Goal: Task Accomplishment & Management: Complete application form

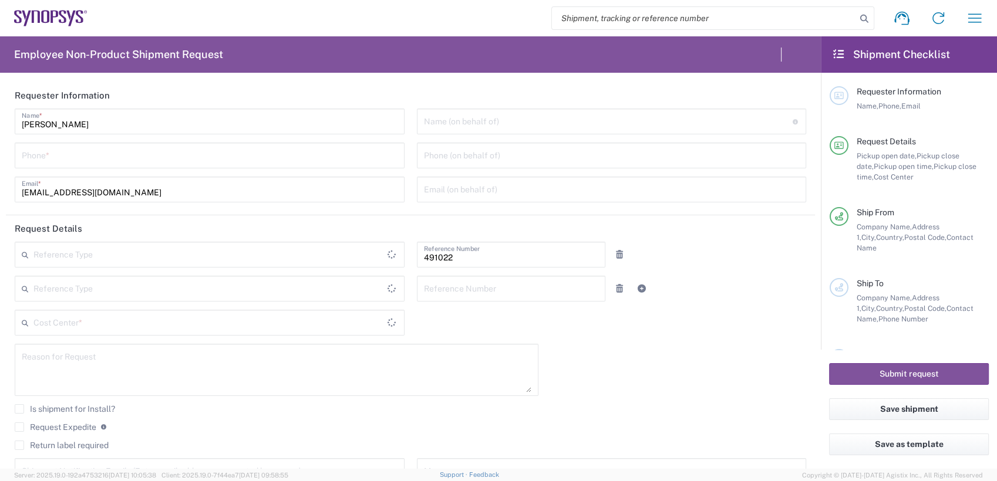
type input "IN51, SDG, M, ZebuOp 491022"
type input "Telangana"
type input "India"
type input "Delivered at Place"
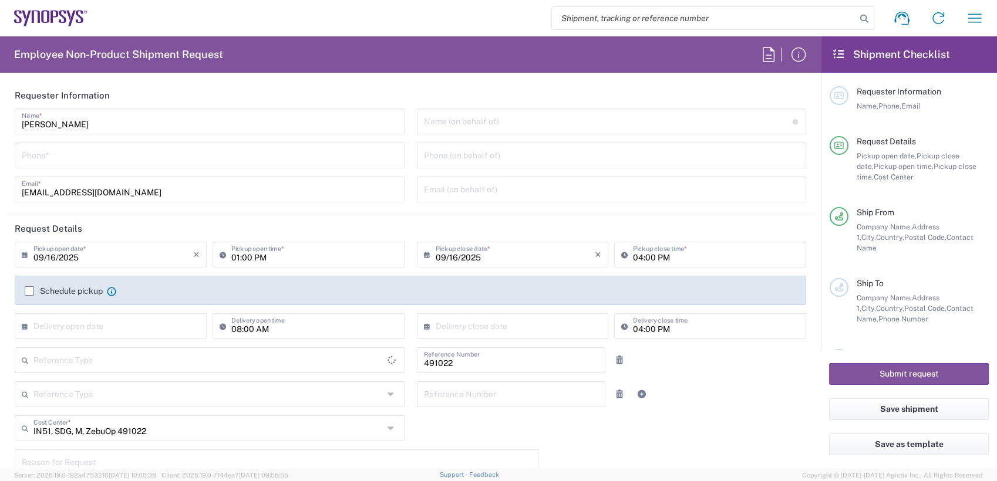
type input "Department"
type input "India"
type input "Hyderabad IN09"
click at [96, 159] on input "tel" at bounding box center [210, 154] width 376 height 21
type input "7337556583"
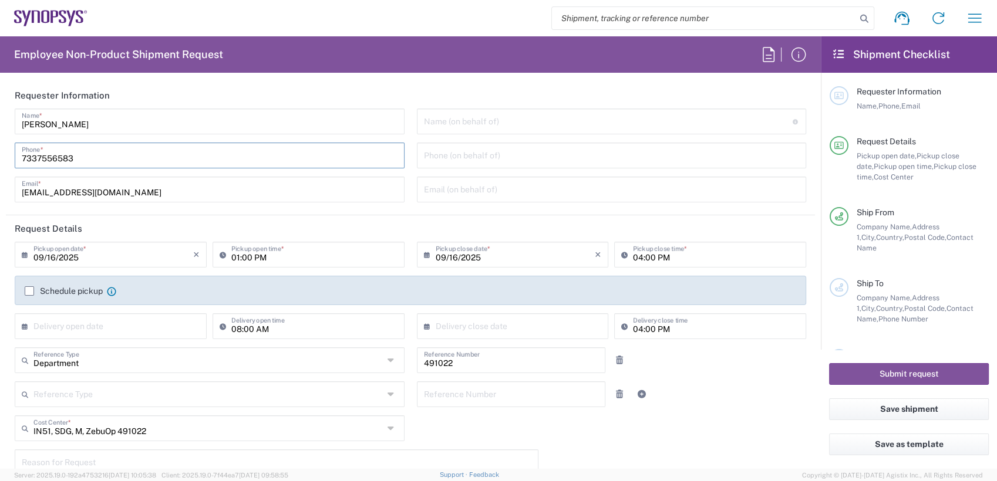
type input "ntomaro@synopsys.com"
type input "4086498039"
type input "1900 Prairie City Rd"
type input "SACRAMENTO"
type input "Folsom"
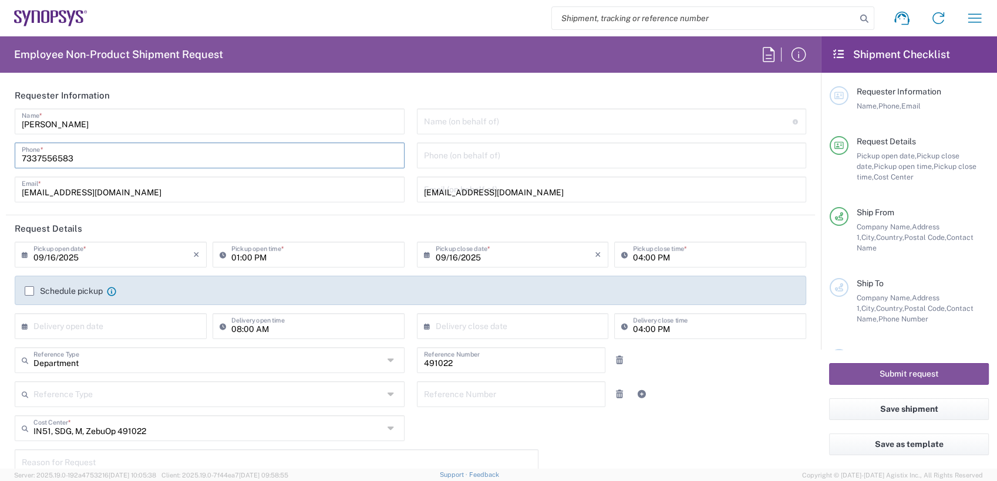
type input "California"
type input "95630-9599"
type input "2797329134"
type input "ntomaro@synopsys.com"
type input "Nicolas Tomaro"
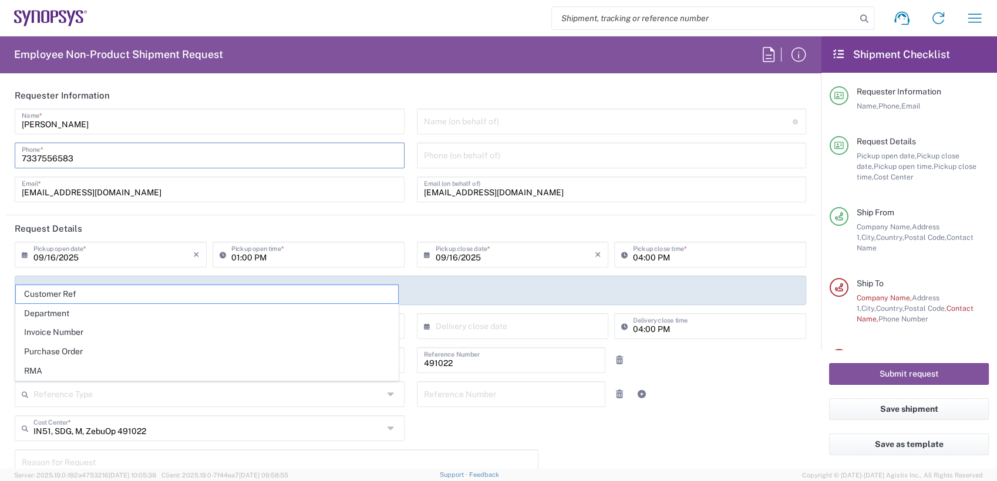
click at [461, 123] on input "text" at bounding box center [608, 120] width 369 height 21
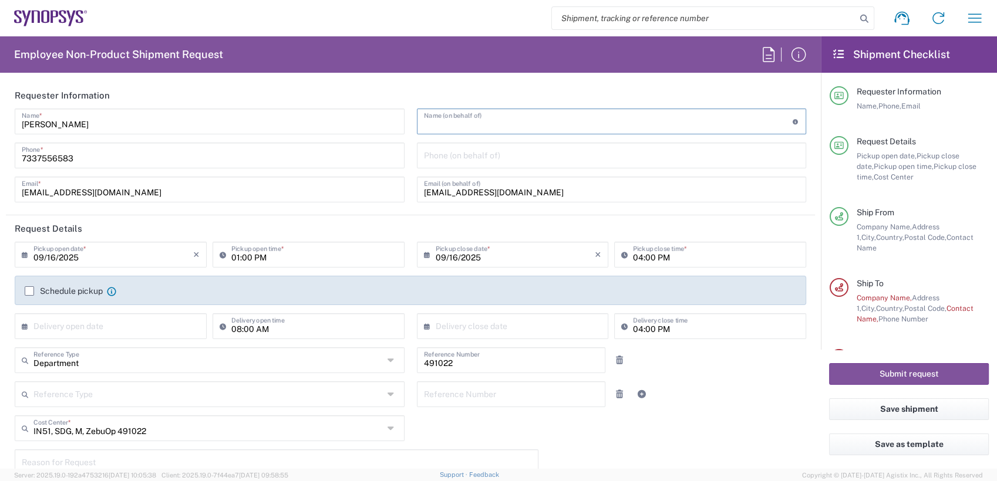
paste input "Bill Dufresne <dufresne@synopsys.com>"
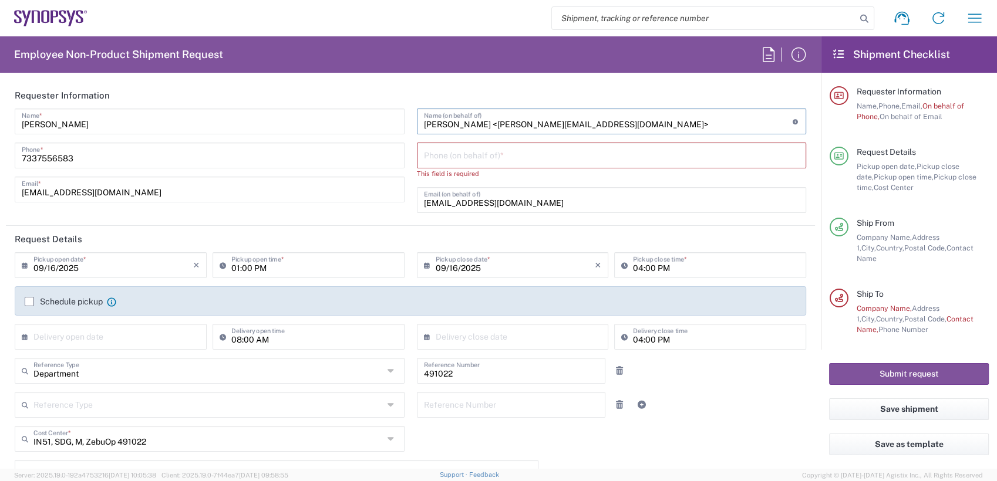
drag, startPoint x: 587, startPoint y: 120, endPoint x: 467, endPoint y: 124, distance: 119.8
click at [467, 124] on input "Bill Dufresne <dufresne@synopsys.com>" at bounding box center [608, 120] width 369 height 21
type input "Bill Dufresne"
drag, startPoint x: 546, startPoint y: 204, endPoint x: 166, endPoint y: 208, distance: 380.4
click at [167, 208] on div "Anoop Ade Name * 7337556583 Phone * anoopade@synopsys.com Email * Bill Dufresne…" at bounding box center [411, 165] width 804 height 113
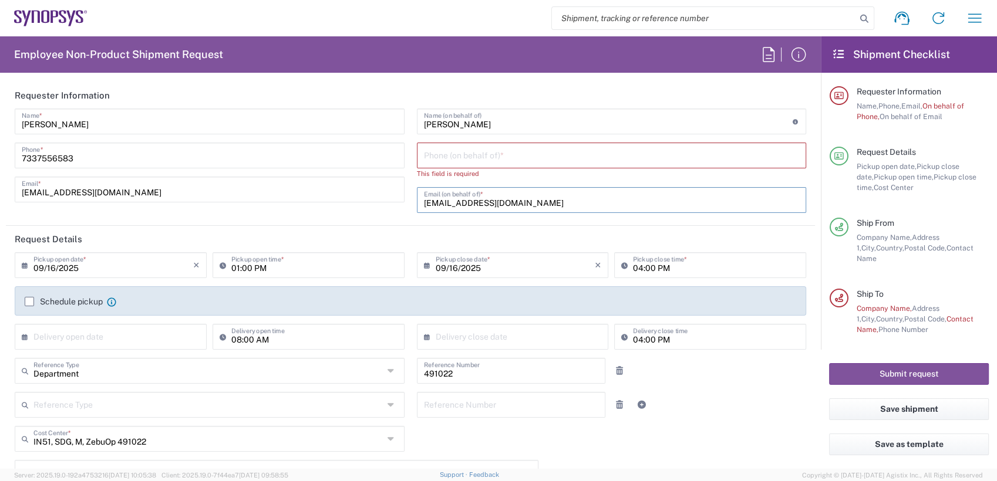
paste input "<dufresne@synopsys.com>"
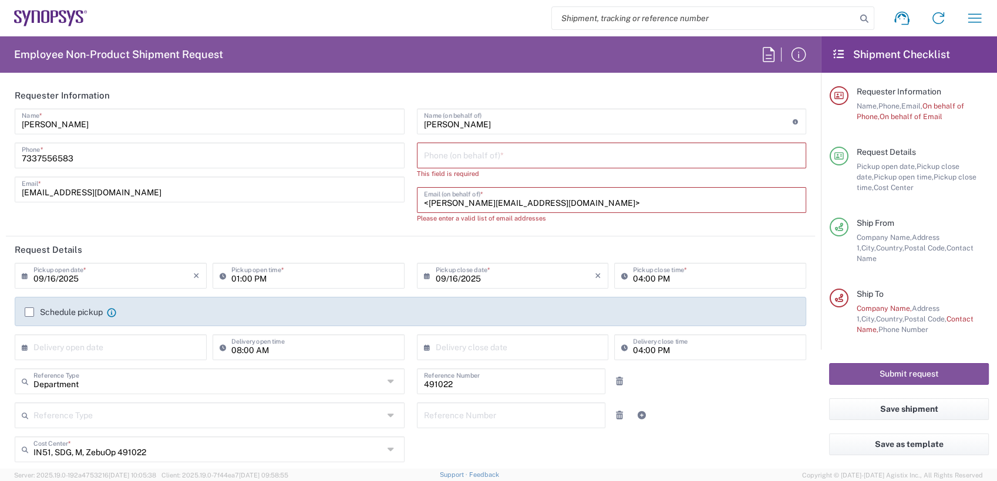
click at [424, 203] on input "<dufresne@synopsys.com>" at bounding box center [612, 199] width 376 height 21
click at [631, 205] on input "dufresne@synopsys.com>" at bounding box center [612, 199] width 376 height 21
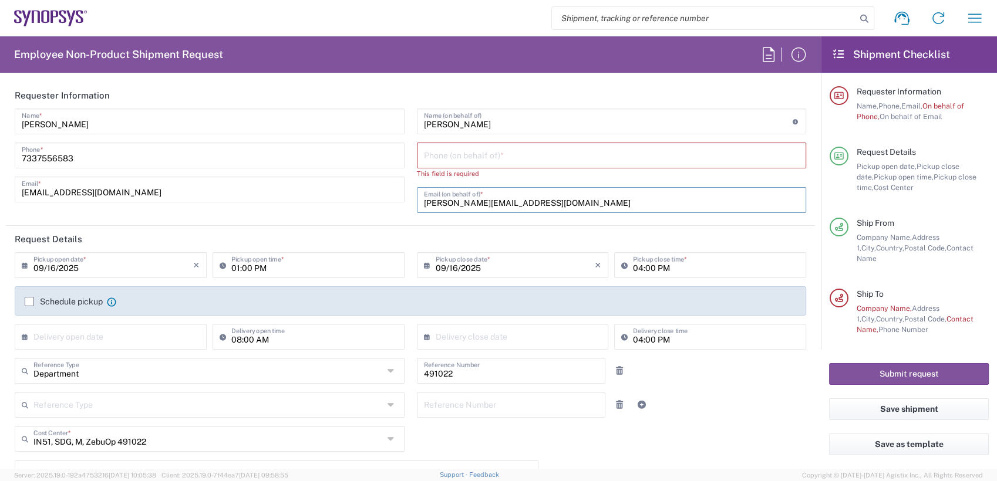
type input "dufresne@synopsys.com"
click at [640, 155] on input "tel" at bounding box center [612, 154] width 376 height 21
paste input "+1.650.584.5000"
drag, startPoint x: 423, startPoint y: 158, endPoint x: 352, endPoint y: 156, distance: 70.5
click at [353, 156] on div "Anoop Ade Name * 7337556583 Phone * anoopade@synopsys.com Email * Bill Dufresne…" at bounding box center [411, 165] width 804 height 113
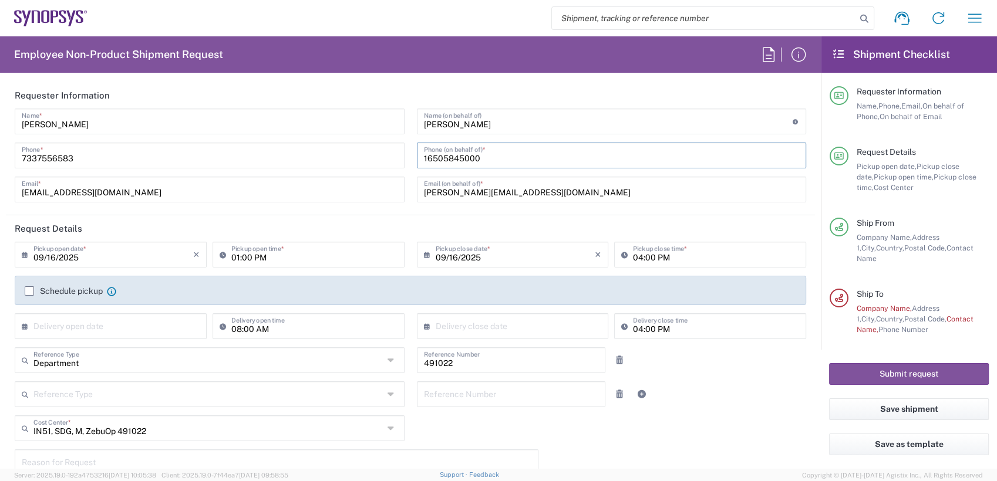
type input "16505845000"
click at [29, 292] on label "Schedule pickup" at bounding box center [64, 290] width 78 height 9
click at [29, 291] on input "Schedule pickup" at bounding box center [29, 291] width 0 height 0
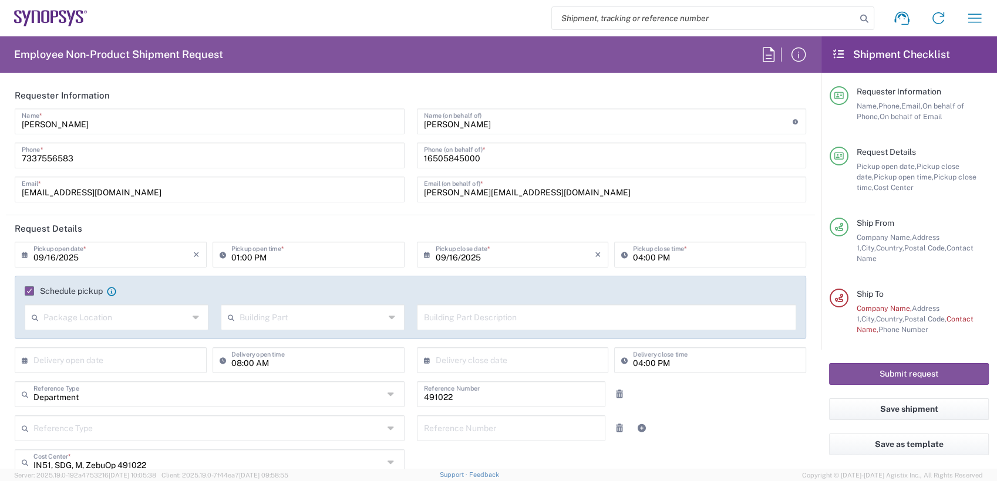
click at [284, 252] on input "01:00 PM" at bounding box center [314, 254] width 166 height 21
click at [270, 258] on input "09:00 PM" at bounding box center [314, 254] width 166 height 21
click at [233, 256] on input "01:00 AM" at bounding box center [314, 254] width 166 height 21
type input "09:00 AM"
click at [633, 258] on input "04:00 PM" at bounding box center [716, 254] width 166 height 21
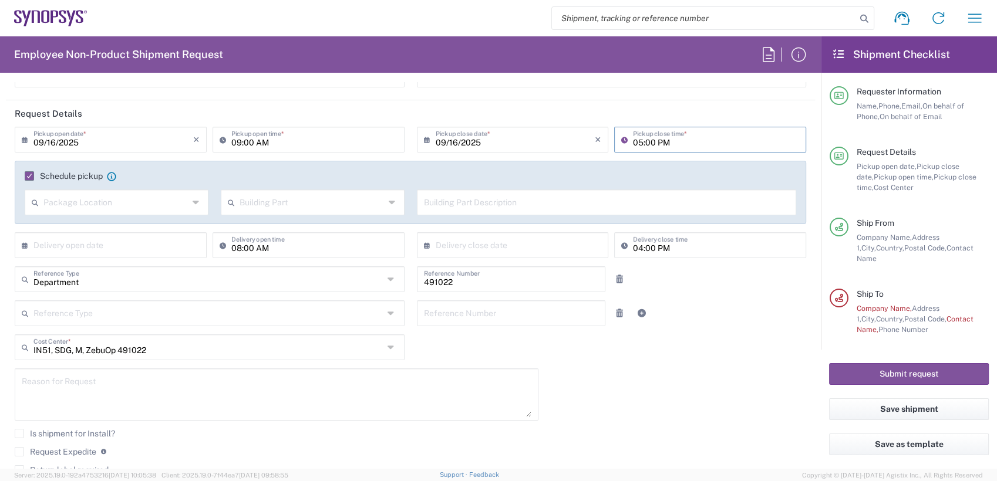
scroll to position [170, 0]
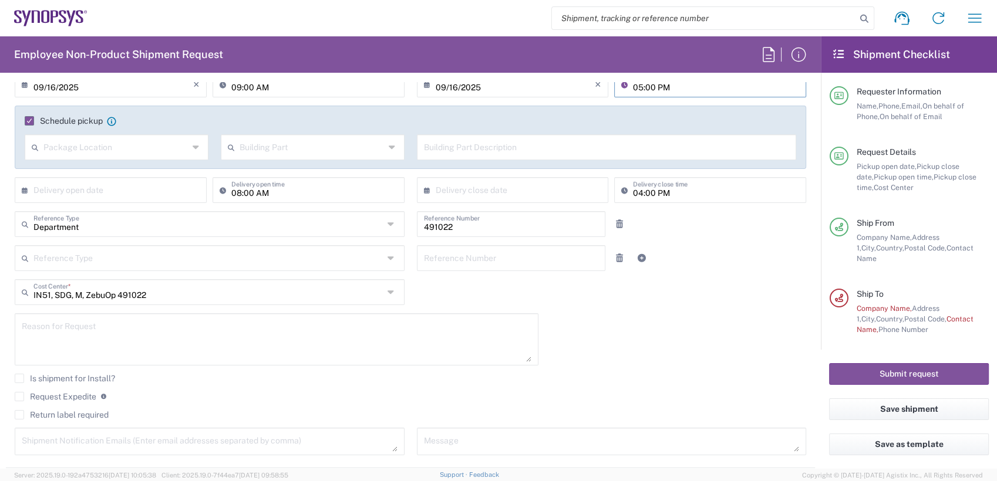
type input "05:00 PM"
click at [134, 342] on textarea at bounding box center [277, 339] width 510 height 45
paste textarea "OR1-040_1708"
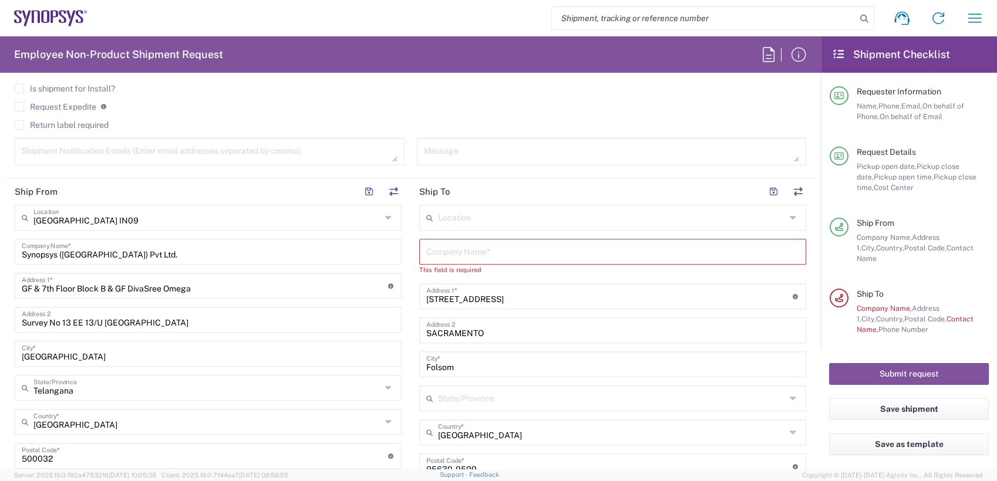
scroll to position [488, 0]
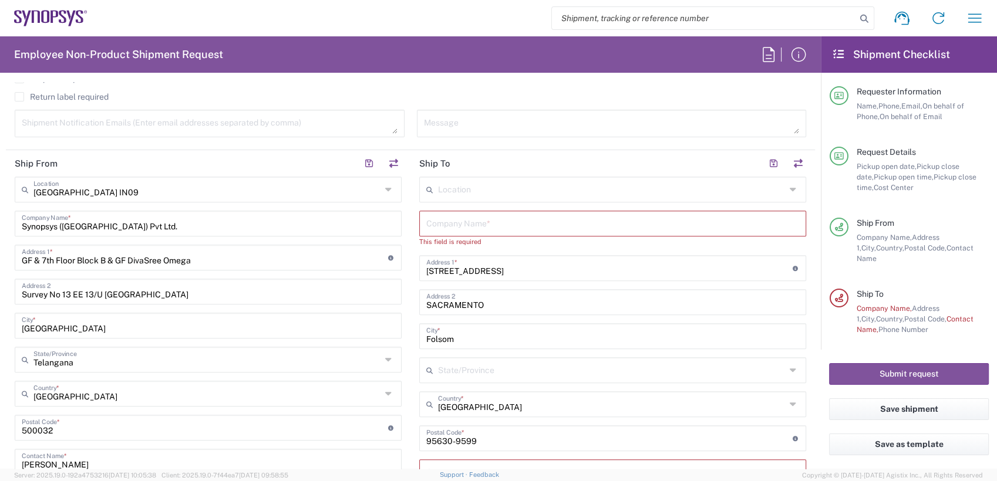
type textarea "RMA return of OR1-040_1708"
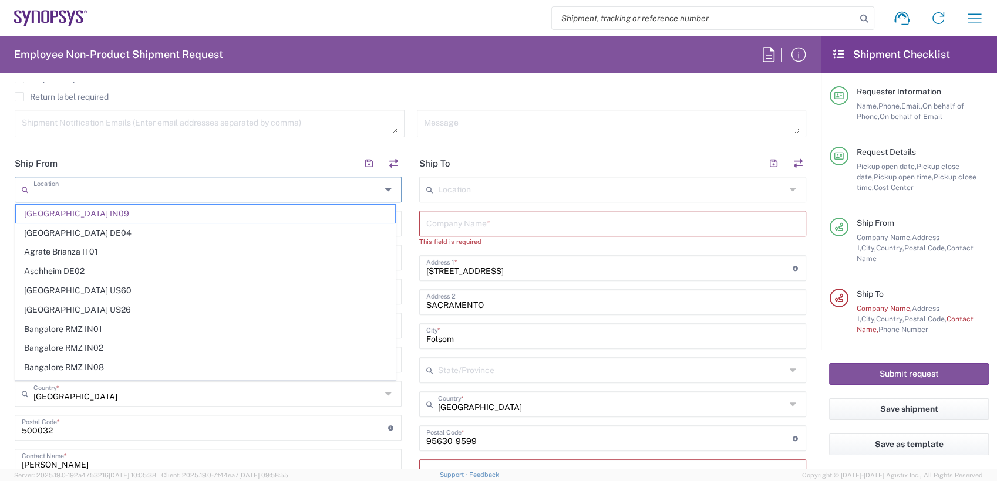
drag, startPoint x: 159, startPoint y: 197, endPoint x: -3, endPoint y: 187, distance: 162.3
click at [0, 187] on html "Shipment request Shipment tracking Employee non-product shipment request My shi…" at bounding box center [498, 240] width 997 height 481
type input "Hyderabad IN09"
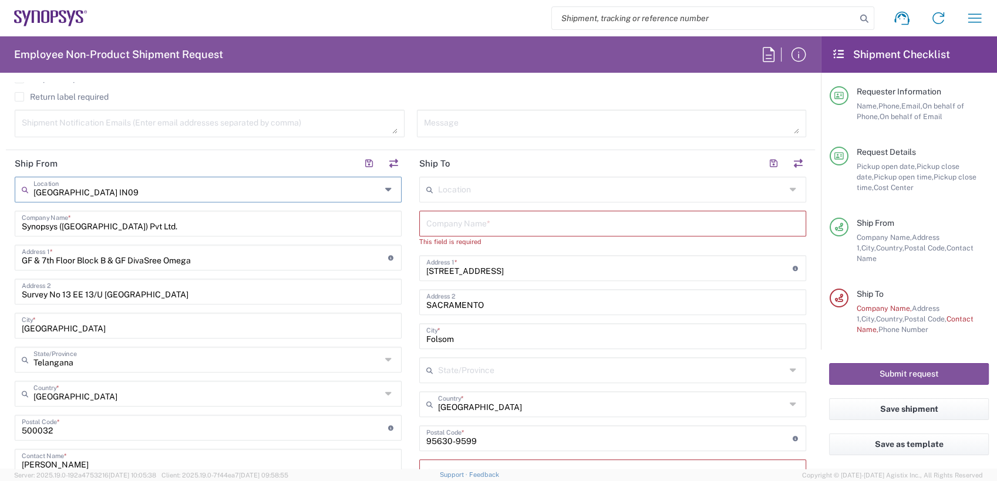
drag, startPoint x: 117, startPoint y: 186, endPoint x: -3, endPoint y: 186, distance: 120.3
click at [0, 186] on html "Shipment request Shipment tracking Employee non-product shipment request My shi…" at bounding box center [498, 240] width 997 height 481
click at [36, 197] on input "Hyderabad IN09" at bounding box center [207, 188] width 348 height 21
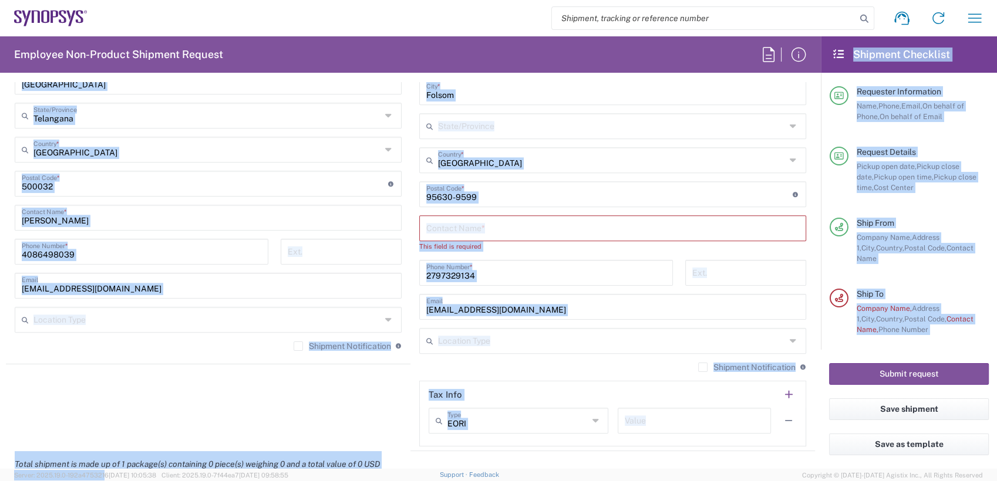
scroll to position [783, 0]
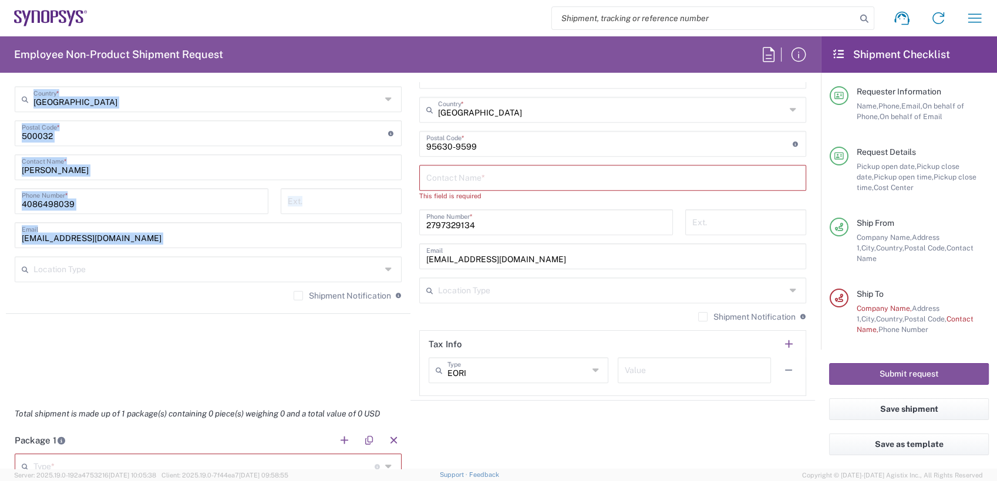
drag, startPoint x: 33, startPoint y: 195, endPoint x: 122, endPoint y: 252, distance: 105.9
click at [122, 252] on div "Hyderabad IN09 Location Hyderabad IN09 Aachen DE04 Agrate Brianza IT01 Aschheim…" at bounding box center [208, 95] width 387 height 427
drag, startPoint x: 122, startPoint y: 252, endPoint x: 117, endPoint y: 188, distance: 64.7
click at [117, 188] on div "4086498039 Phone Number *" at bounding box center [142, 201] width 254 height 26
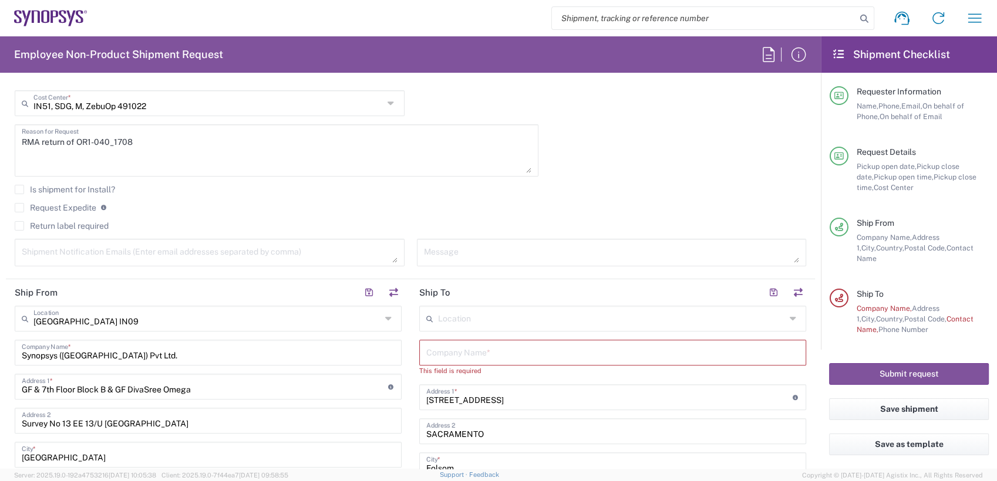
scroll to position [387, 0]
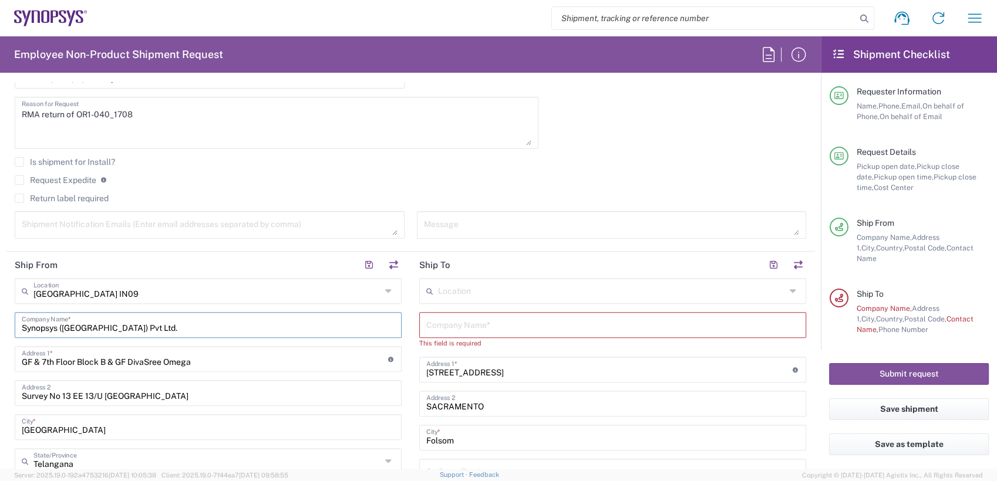
drag, startPoint x: 136, startPoint y: 328, endPoint x: -3, endPoint y: 332, distance: 139.2
click at [0, 332] on html "Shipment request Shipment tracking Employee non-product shipment request My shi…" at bounding box center [498, 240] width 997 height 481
paste input "IBM Corporation"
type input "IBM Corporation"
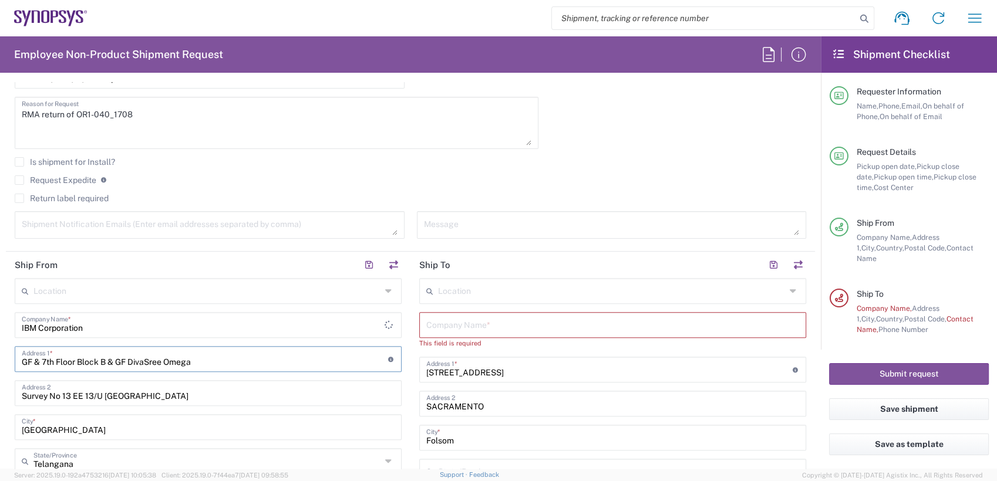
drag, startPoint x: 183, startPoint y: 360, endPoint x: -3, endPoint y: 369, distance: 186.3
click at [0, 369] on html "Shipment request Shipment tracking Employee non-product shipment request My shi…" at bounding box center [498, 240] width 997 height 481
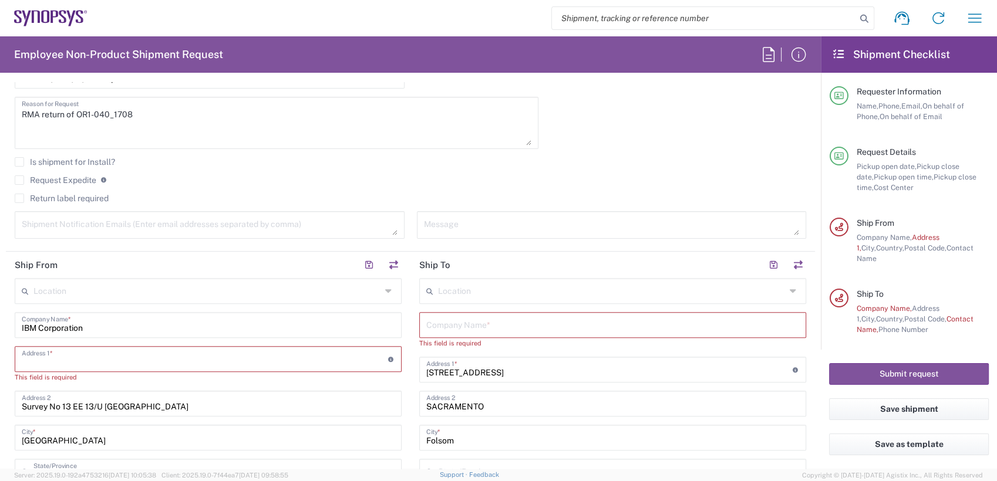
click at [164, 355] on input "text" at bounding box center [205, 358] width 366 height 21
paste input "11 Apex Drive, Suite 302B Marlborough, MA 01752"
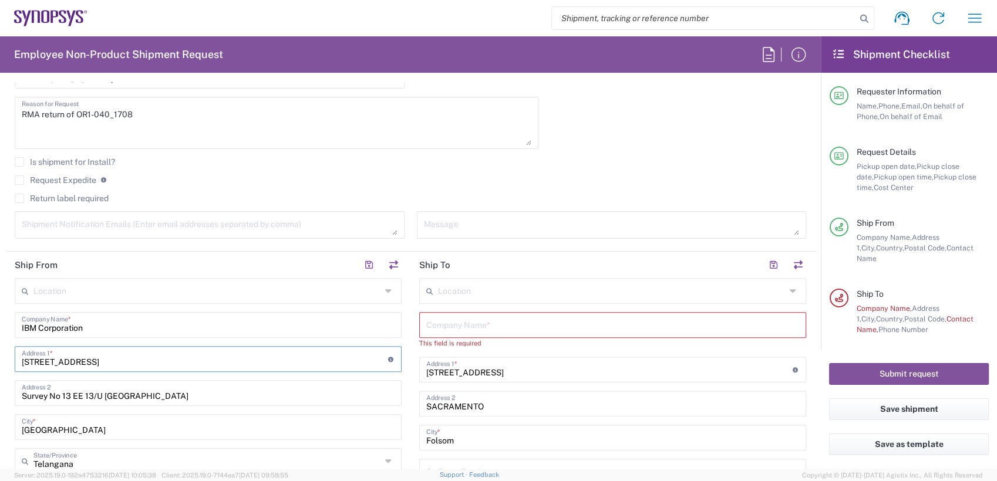
type input "11 Apex Drive, Suite 302B Marlborough, MA 01752"
drag, startPoint x: 197, startPoint y: 396, endPoint x: -3, endPoint y: 399, distance: 199.6
click at [0, 399] on html "Shipment request Shipment tracking Employee non-product shipment request My shi…" at bounding box center [498, 240] width 997 height 481
drag, startPoint x: 75, startPoint y: 359, endPoint x: 245, endPoint y: 362, distance: 170.9
click at [245, 362] on input "11 Apex Drive, Suite 302B Marlborough, MA 01752" at bounding box center [205, 358] width 366 height 21
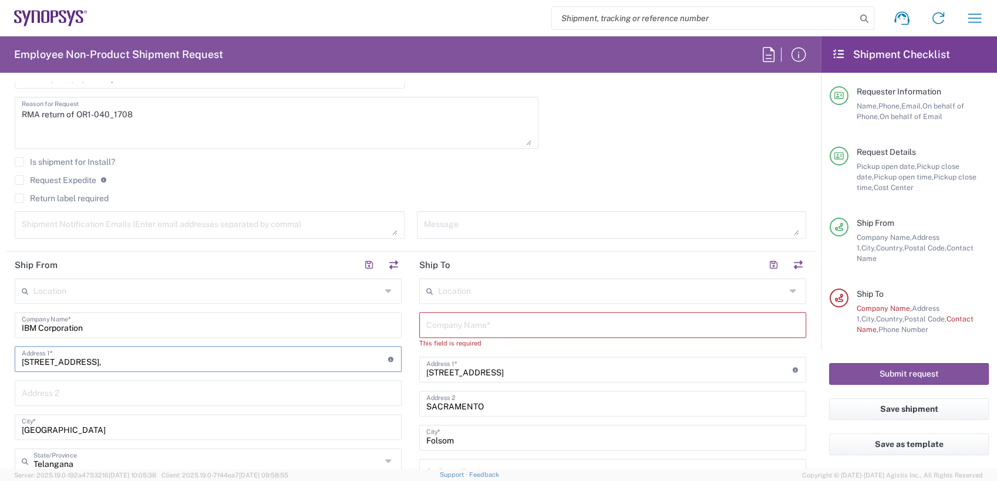
type input "11 Apex Drive,"
click at [132, 394] on input "text" at bounding box center [208, 392] width 373 height 21
paste input "Suite 302B Marlborough, MA 01752"
drag, startPoint x: 68, startPoint y: 395, endPoint x: 183, endPoint y: 395, distance: 115.7
click at [183, 395] on input "Suite 302B Marlborough, MA 01752" at bounding box center [208, 392] width 373 height 21
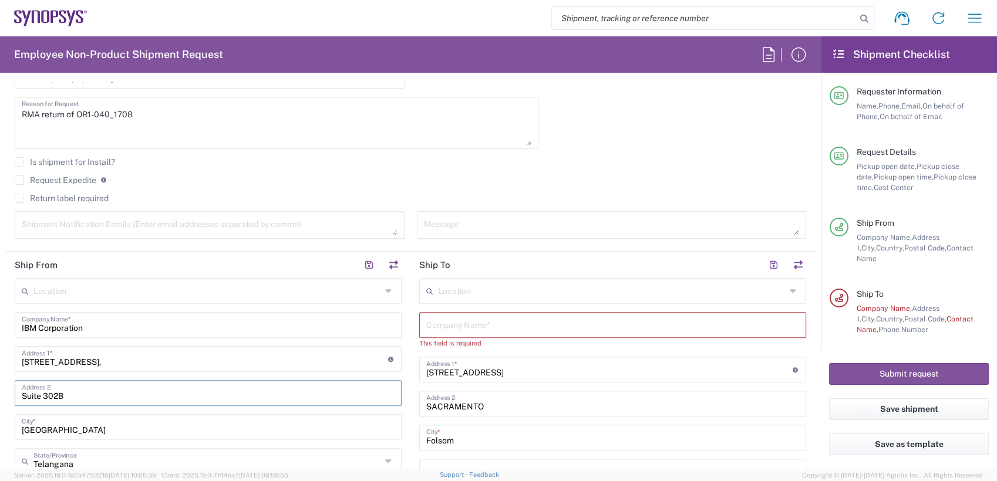
type input "Suite 302B"
drag, startPoint x: 47, startPoint y: 429, endPoint x: -3, endPoint y: 431, distance: 49.9
click at [0, 431] on html "Shipment request Shipment tracking Employee non-product shipment request My shi…" at bounding box center [498, 240] width 997 height 481
paste input "Marlborough, MA 01752"
drag, startPoint x: 75, startPoint y: 429, endPoint x: 163, endPoint y: 428, distance: 88.1
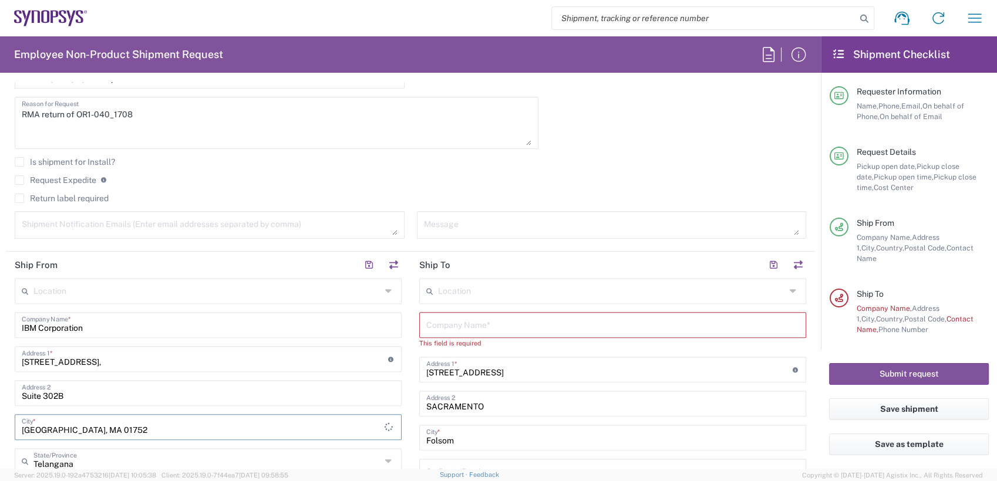
click at [163, 428] on input "Marlborough, MA 01752" at bounding box center [203, 426] width 363 height 21
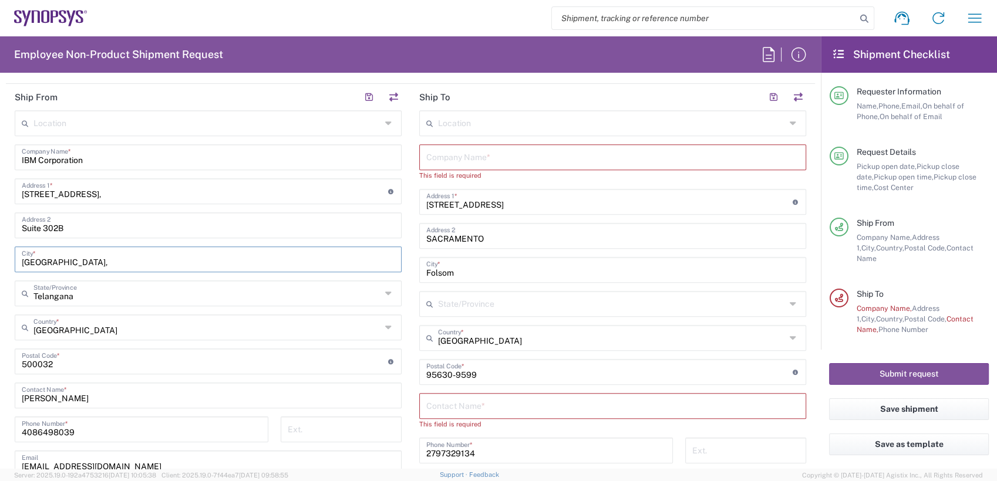
scroll to position [591, 0]
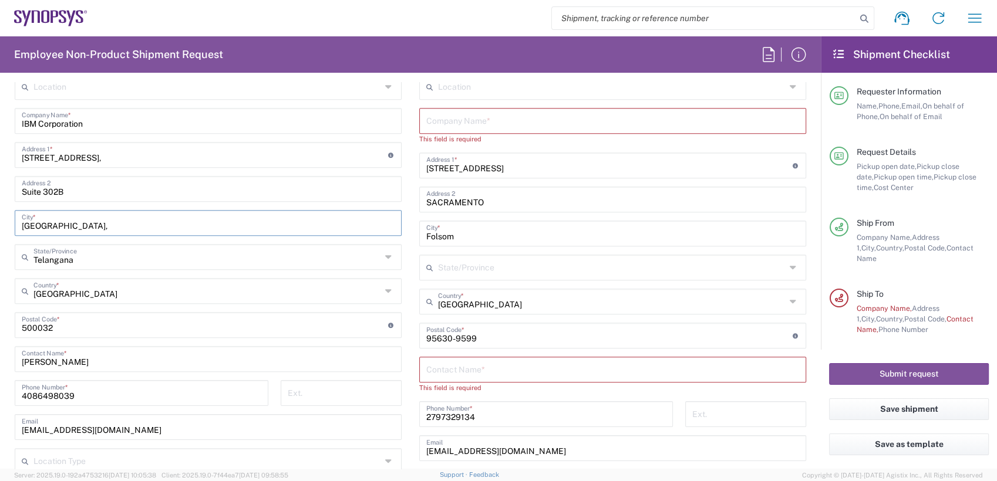
type input "Marlborough,"
click at [99, 289] on input "text" at bounding box center [207, 290] width 348 height 21
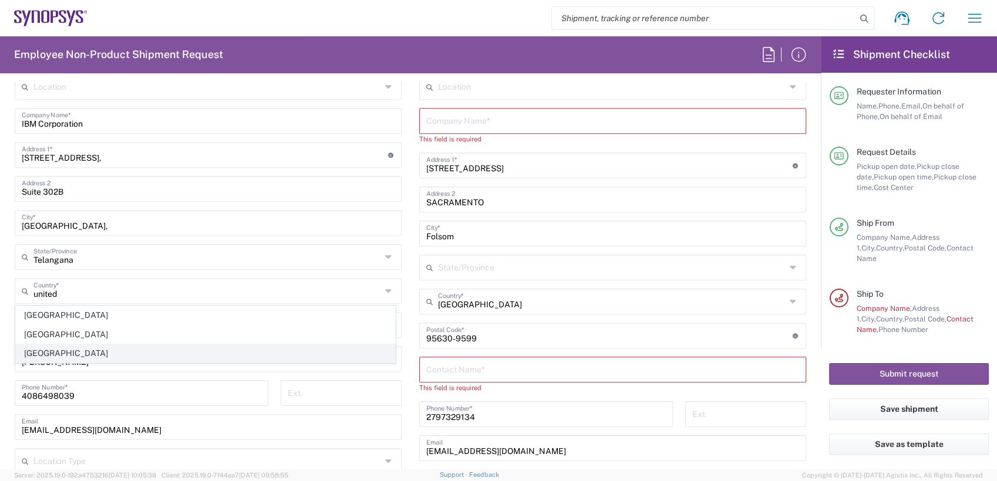
click at [38, 350] on span "United States" at bounding box center [205, 354] width 379 height 18
type input "United States"
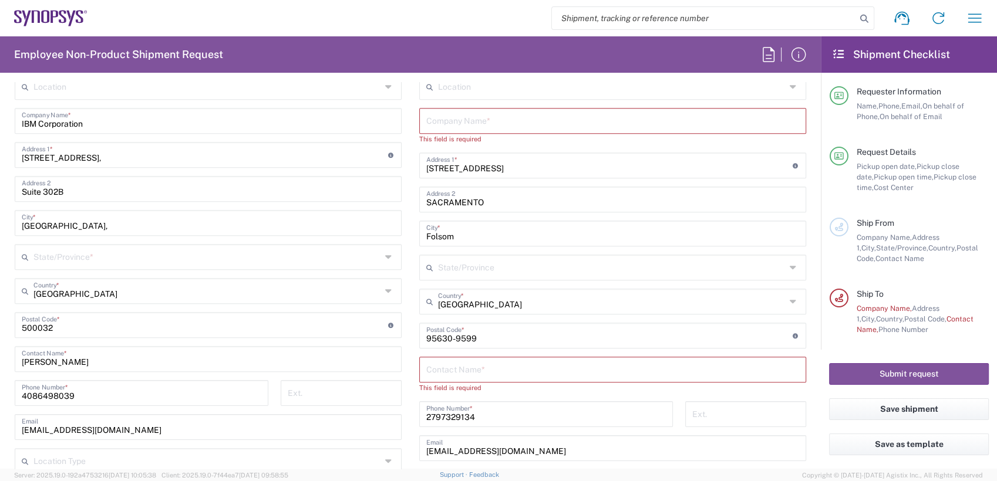
click at [83, 259] on input "text" at bounding box center [207, 256] width 348 height 21
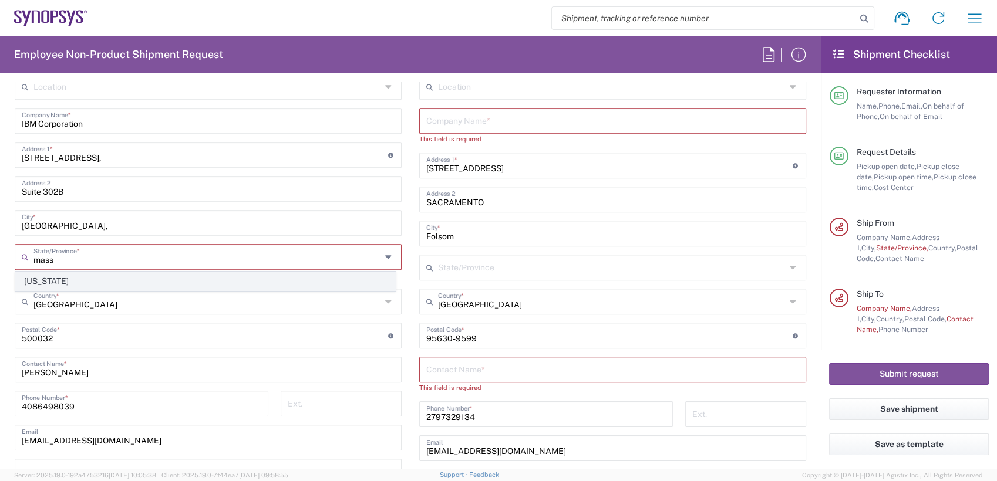
click at [77, 285] on span "Massachusetts" at bounding box center [205, 281] width 379 height 18
type input "Massachusetts"
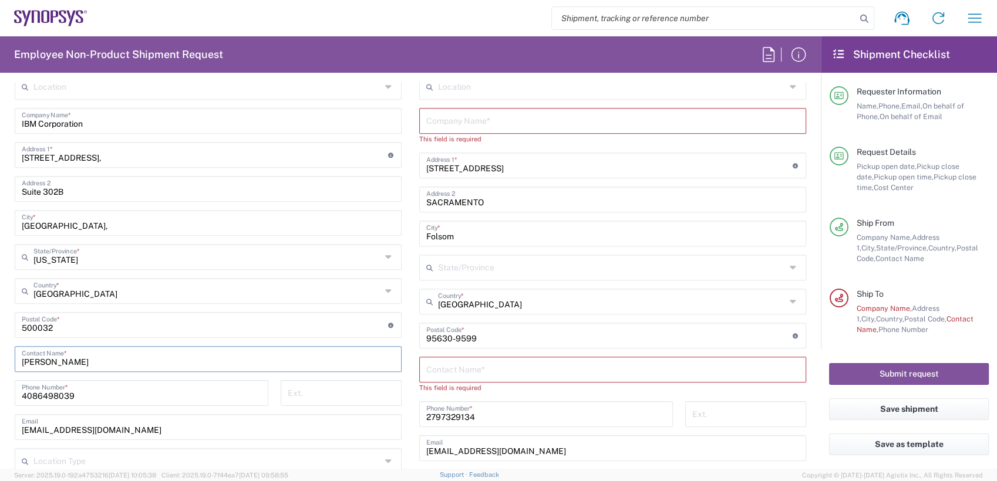
drag, startPoint x: 96, startPoint y: 364, endPoint x: -3, endPoint y: 365, distance: 99.2
click at [0, 365] on html "Shipment request Shipment tracking Employee non-product shipment request My shi…" at bounding box center [498, 240] width 997 height 481
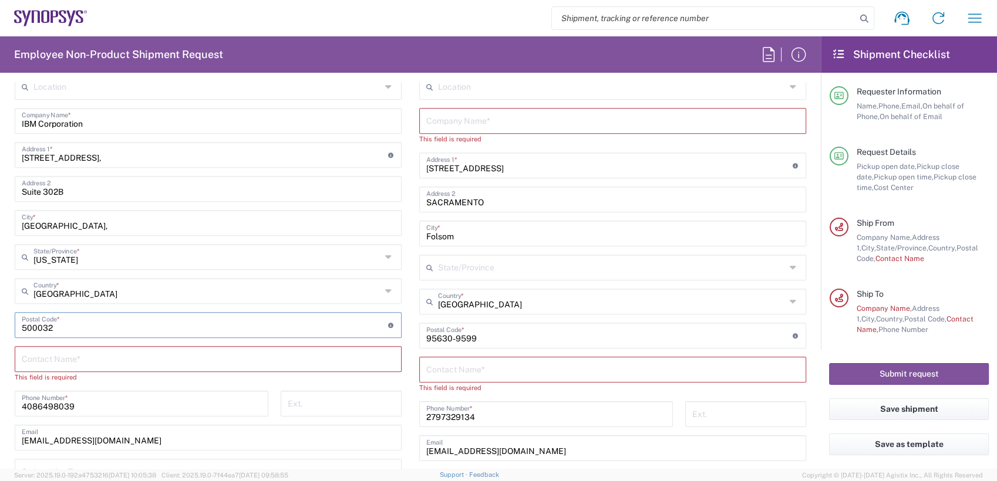
drag, startPoint x: 79, startPoint y: 325, endPoint x: 0, endPoint y: 315, distance: 79.4
click at [0, 314] on html "Shipment request Shipment tracking Employee non-product shipment request My shi…" at bounding box center [498, 240] width 997 height 481
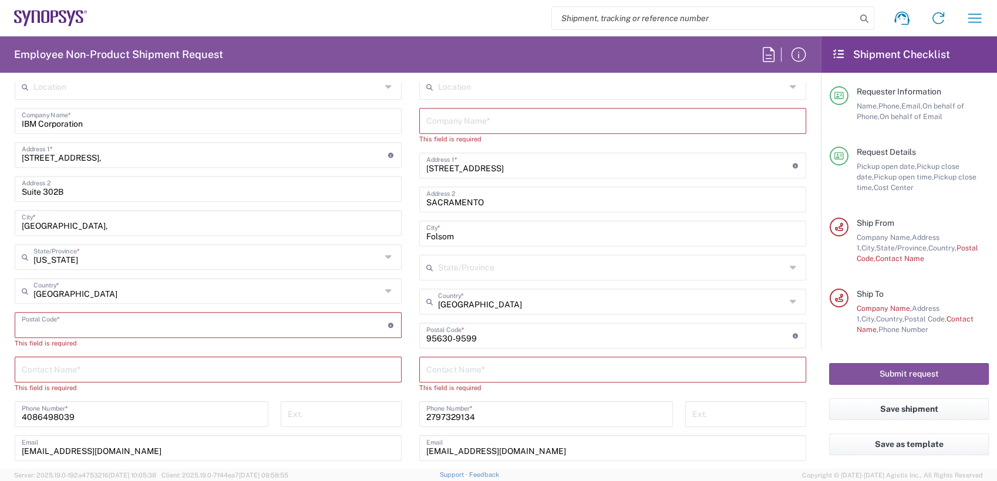
paste input "01752"
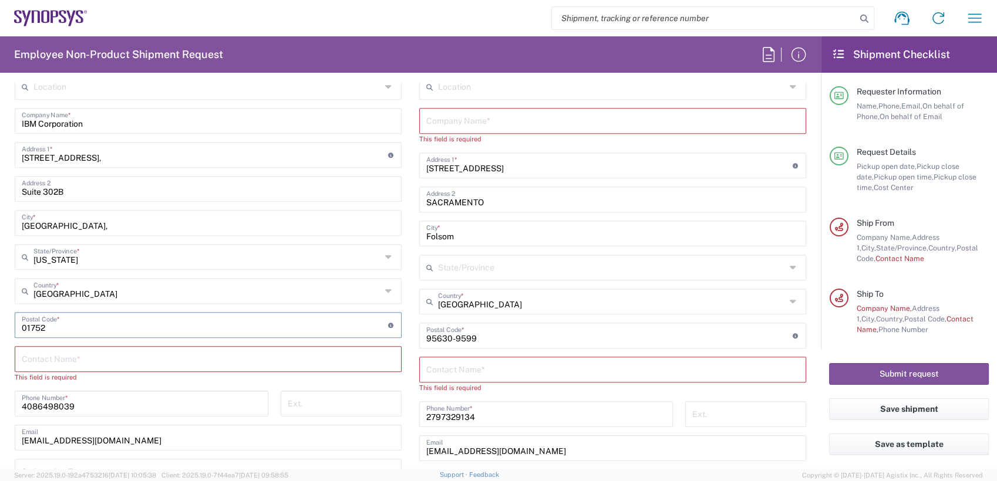
type input "01752"
click at [92, 355] on input "text" at bounding box center [208, 358] width 373 height 21
paste input "Receptionist/Front Desk Service (Debora Pinkham)"
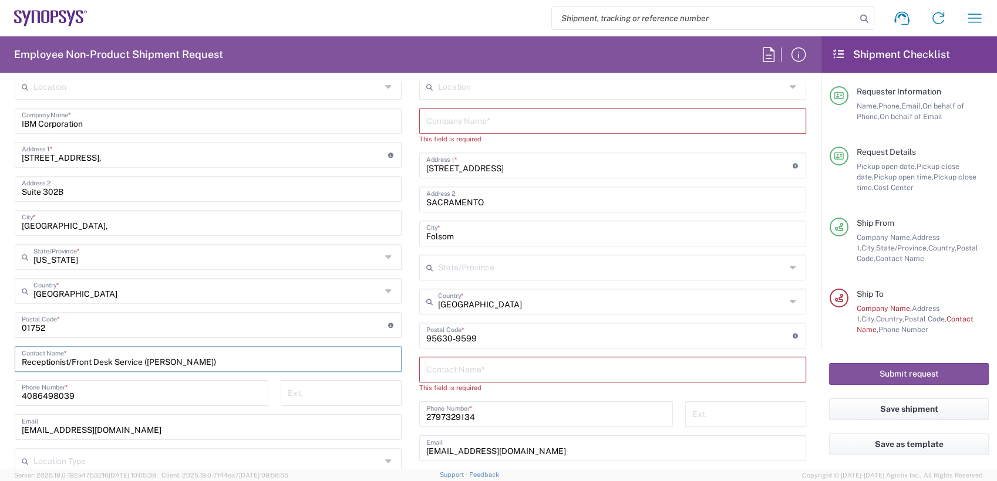
type input "Receptionist/Front Desk Service (Debora Pinkham)"
drag, startPoint x: 143, startPoint y: 393, endPoint x: -3, endPoint y: 386, distance: 146.3
click at [0, 386] on html "Shipment request Shipment tracking Employee non-product shipment request My shi…" at bounding box center [498, 240] width 997 height 481
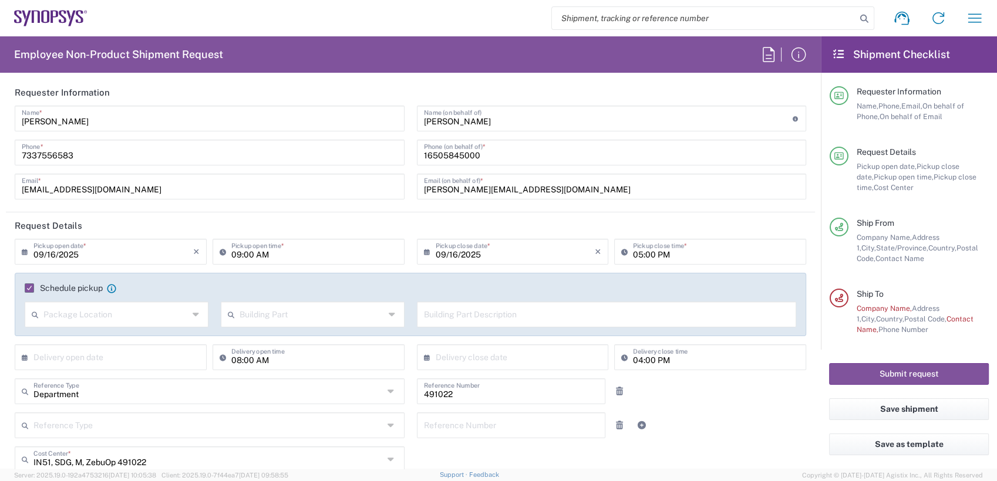
scroll to position [0, 0]
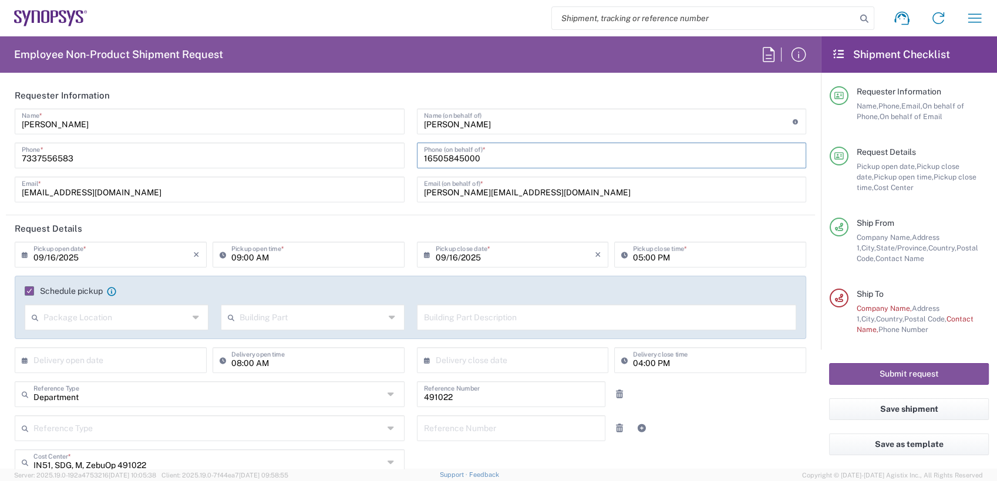
drag, startPoint x: 479, startPoint y: 160, endPoint x: 404, endPoint y: 160, distance: 75.1
click at [404, 160] on div "Anoop Ade Name * 7337556583 Phone * anoopade@synopsys.com Email * Bill Dufresne…" at bounding box center [411, 160] width 804 height 102
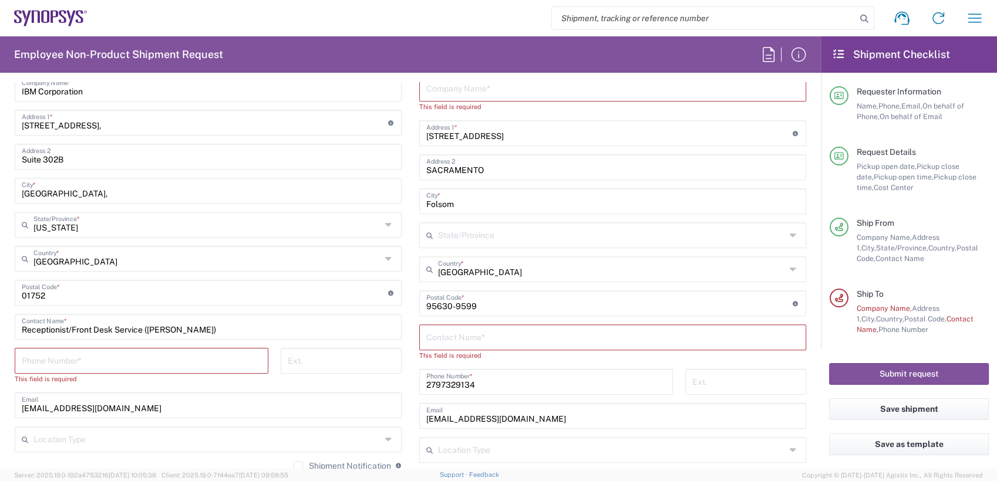
scroll to position [656, 0]
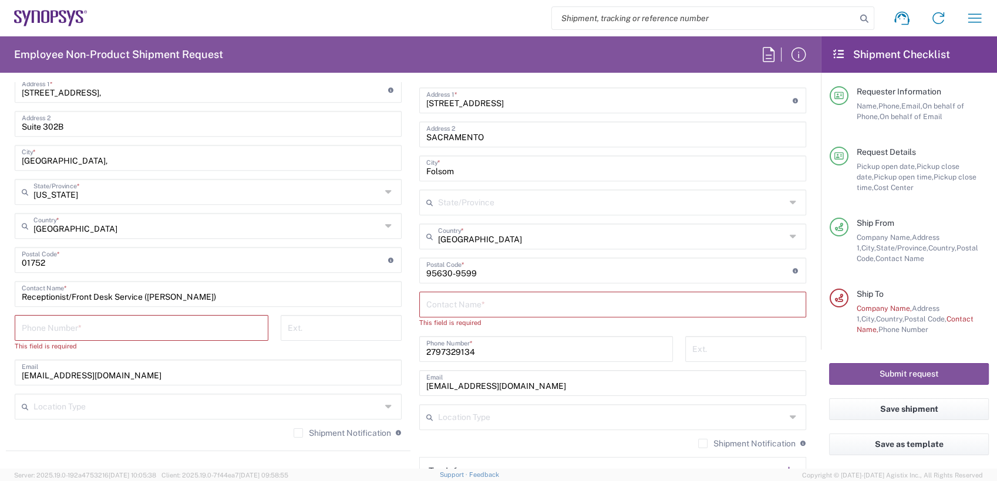
click at [132, 328] on input "tel" at bounding box center [142, 327] width 240 height 21
paste input "16505845000"
type input "16505845000"
type input "California"
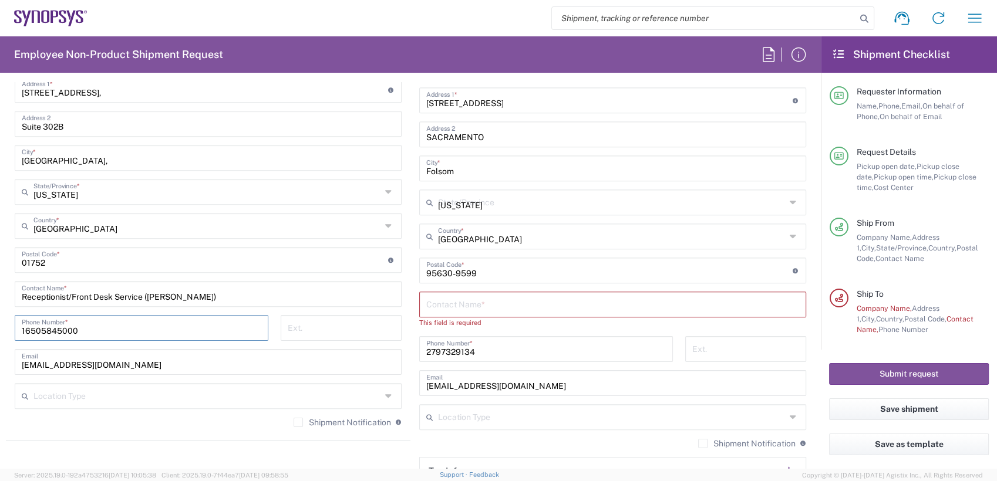
type input "16505845000"
click at [0, 370] on html "Shipment request Shipment tracking Employee non-product shipment request My shi…" at bounding box center [498, 240] width 997 height 481
drag, startPoint x: 150, startPoint y: 370, endPoint x: 0, endPoint y: 366, distance: 149.7
click at [0, 366] on html "Shipment request Shipment tracking Employee non-product shipment request My shi…" at bounding box center [498, 240] width 997 height 481
paste input "dufresne@synopsys.com"
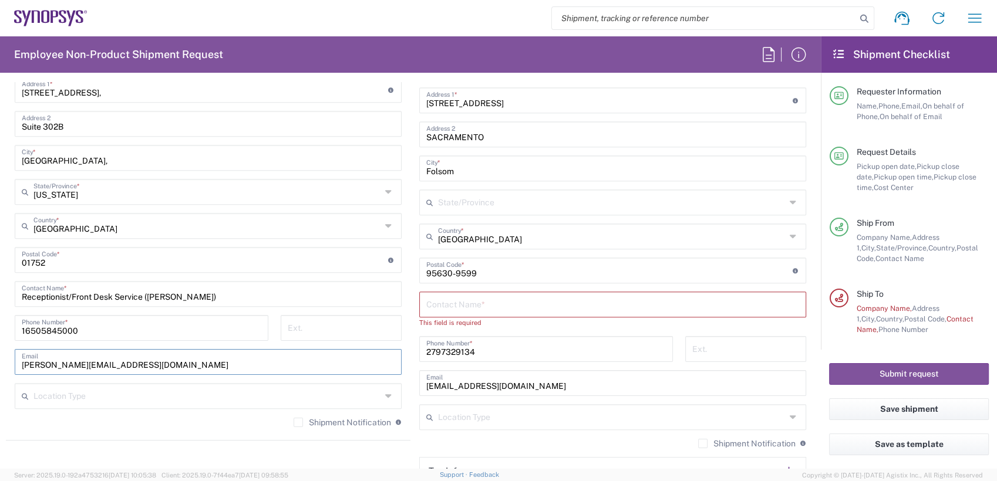
type input "dufresne@synopsys.com"
click at [268, 298] on input "Receptionist/Front Desk Service (Debora Pinkham)" at bounding box center [208, 293] width 373 height 21
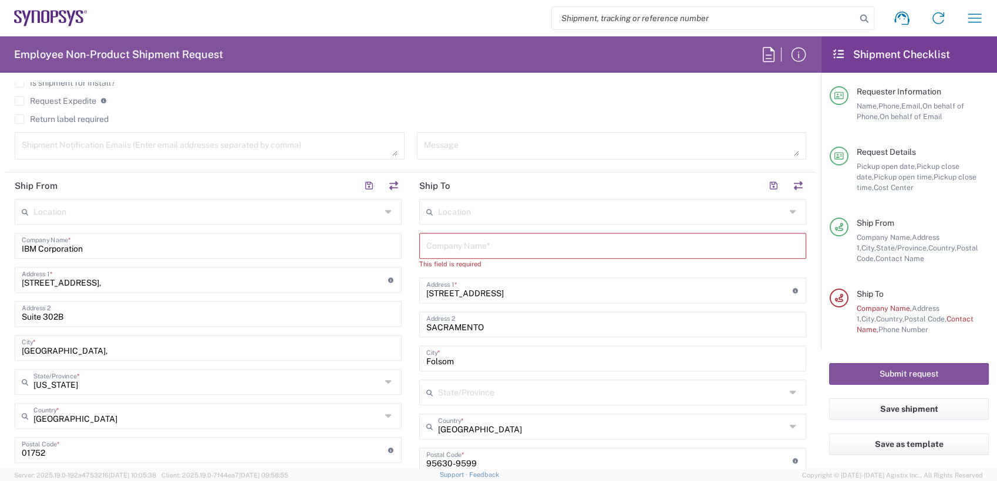
scroll to position [433, 0]
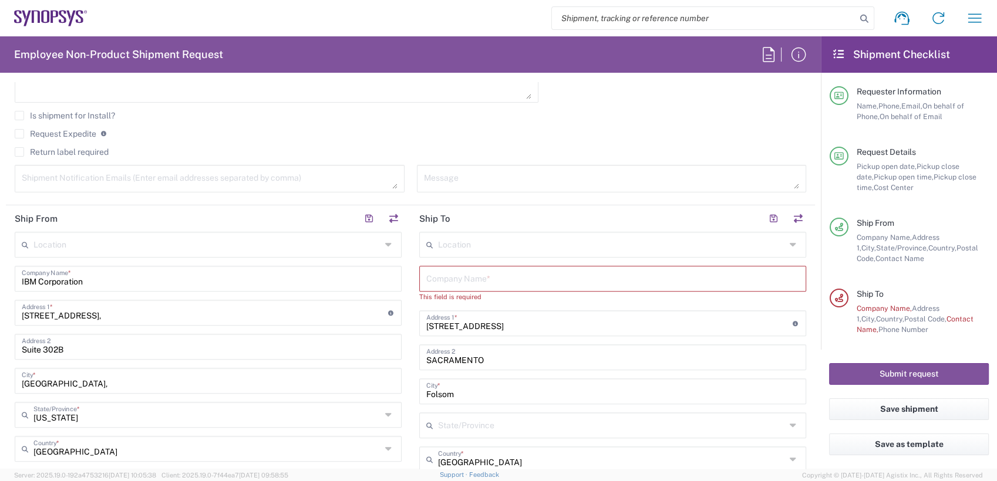
click at [477, 279] on input "text" at bounding box center [612, 278] width 373 height 21
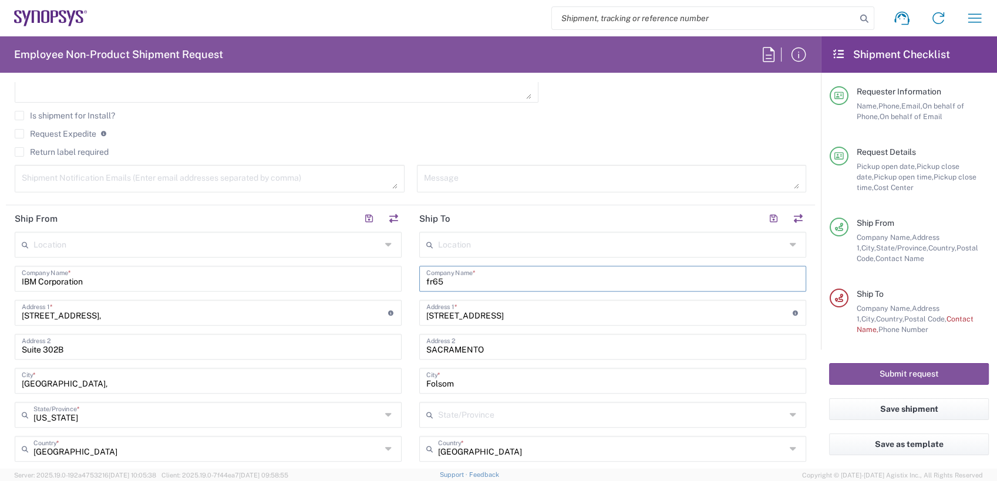
type input "fr65"
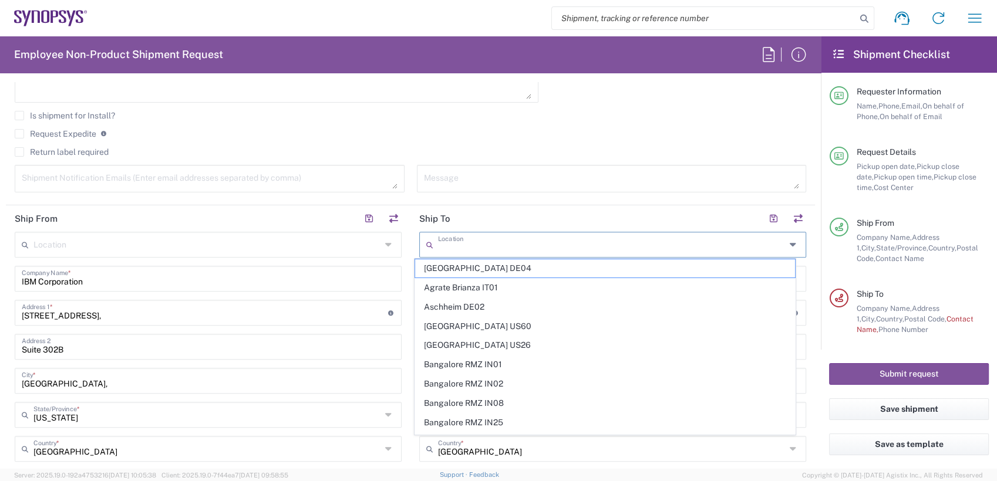
click at [467, 235] on input "text" at bounding box center [612, 244] width 348 height 21
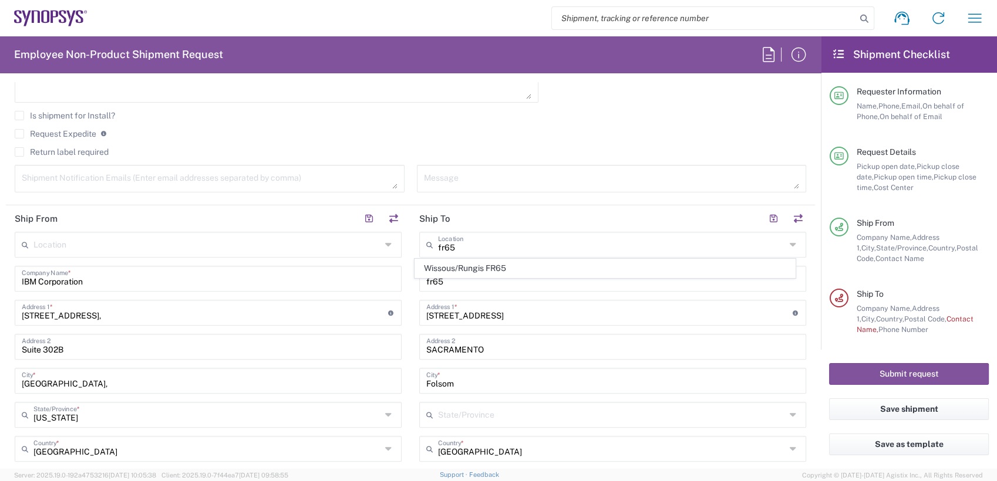
click at [474, 270] on span "Wissous/Rungis FR65" at bounding box center [604, 268] width 379 height 18
type input "Wissous/Rungis FR65"
type input "SYNOPSYS EMULATION AND VERIFICATION"
type input "7 rue des Solets"
type input "Rungis"
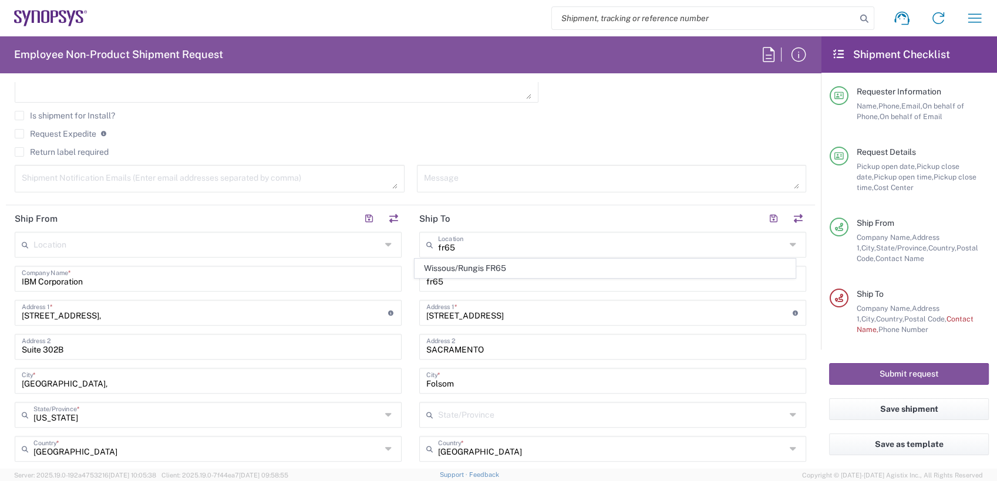
type input "France"
type input "94150"
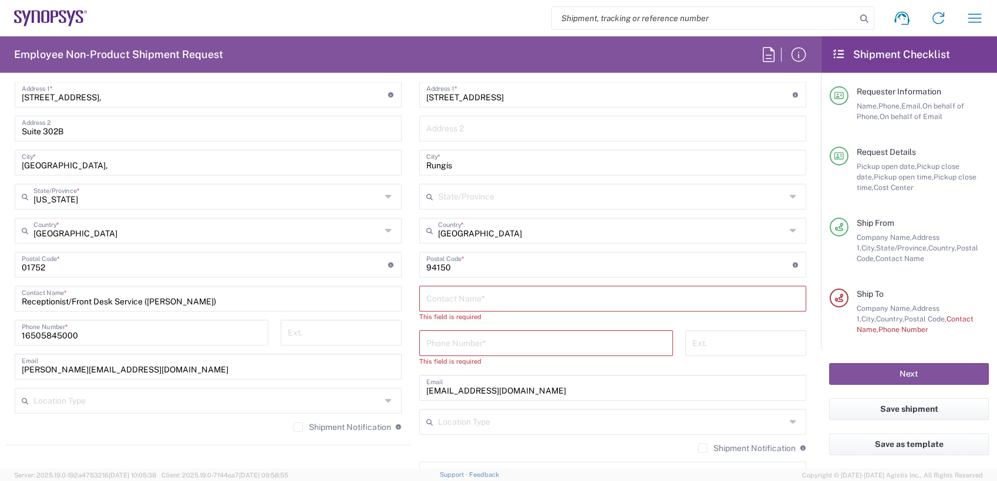
scroll to position [655, 0]
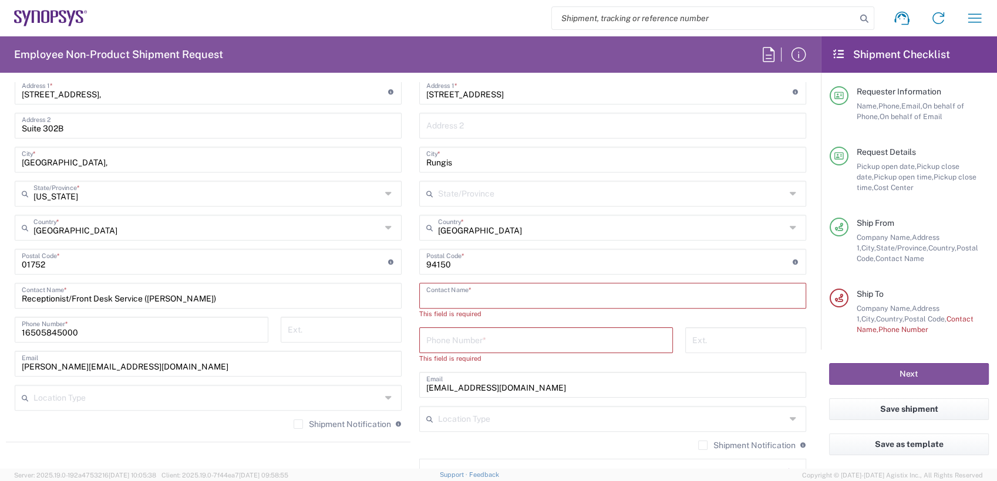
click at [493, 296] on input "text" at bounding box center [612, 295] width 373 height 21
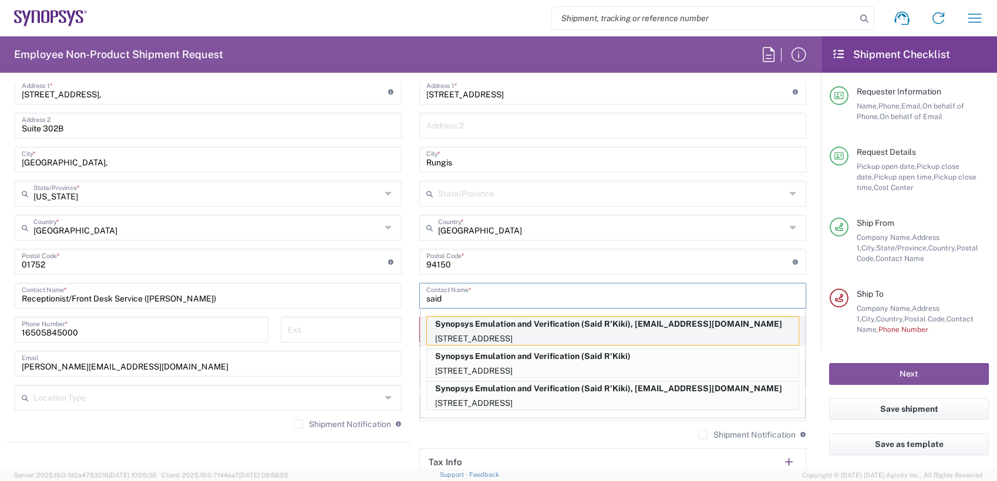
type input "said"
click at [497, 327] on p "Synopsys Emulation and Verification (Said R'Kiki), said@synopsys.com" at bounding box center [613, 324] width 372 height 15
type input "Synopsys Emulation and Verification"
type input "6 rue du Verseau"
type input "Said R'Kiki"
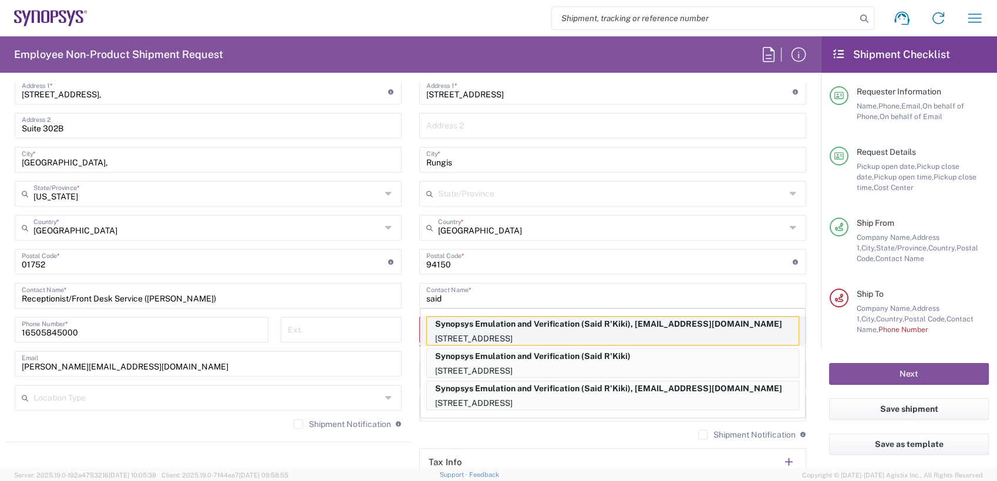
type input "33189961070"
type input "said@synopsys.com"
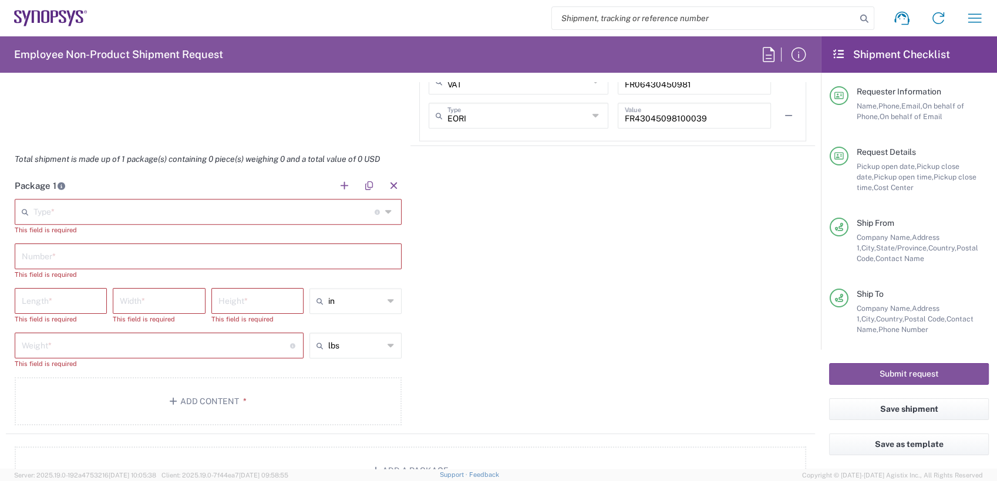
scroll to position [1103, 0]
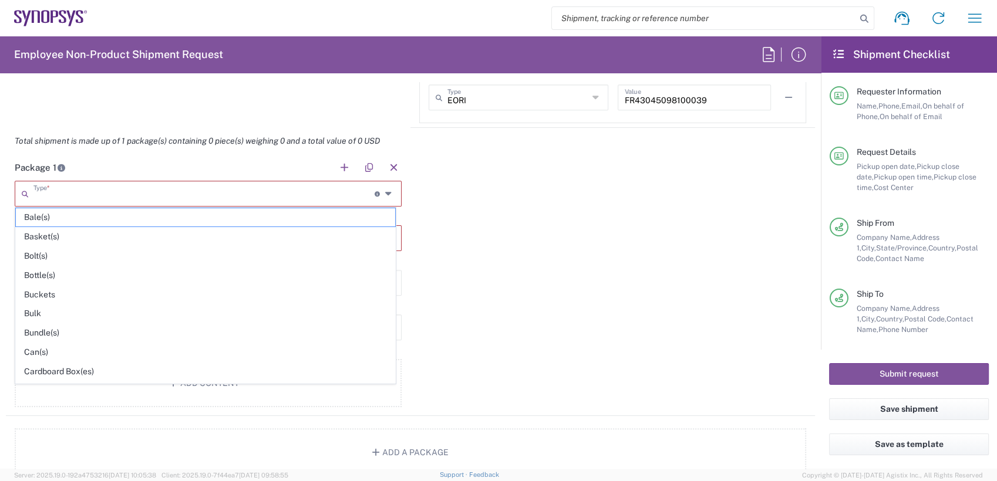
click at [196, 195] on input "text" at bounding box center [203, 193] width 341 height 21
click at [87, 370] on span "Cardboard Box(es)" at bounding box center [205, 372] width 379 height 18
type input "Cardboard Box(es)"
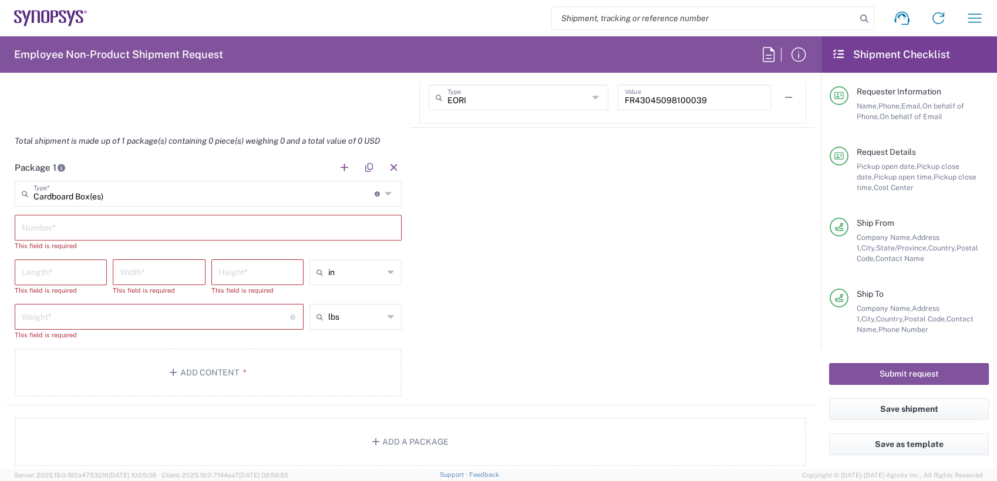
click at [75, 228] on input "text" at bounding box center [208, 227] width 373 height 21
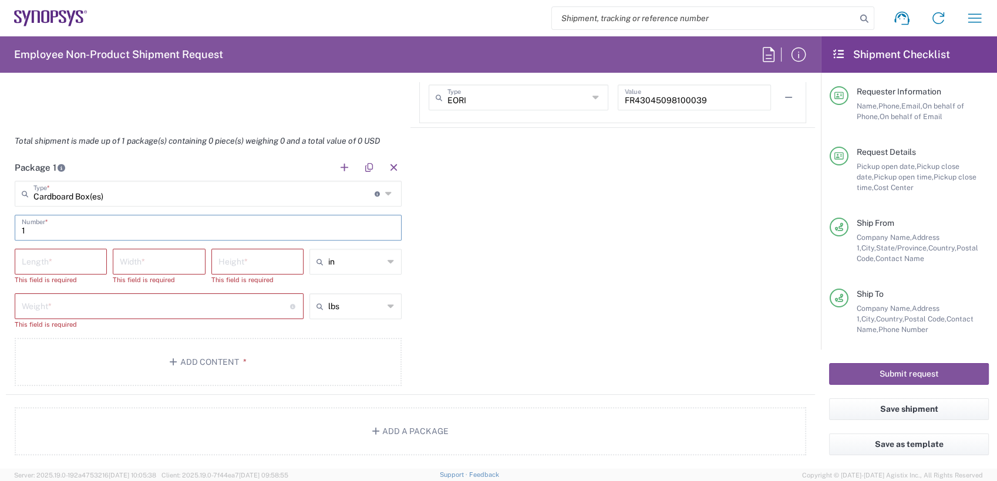
type input "1"
click at [59, 260] on input "number" at bounding box center [61, 261] width 78 height 21
type input "70"
type input "60"
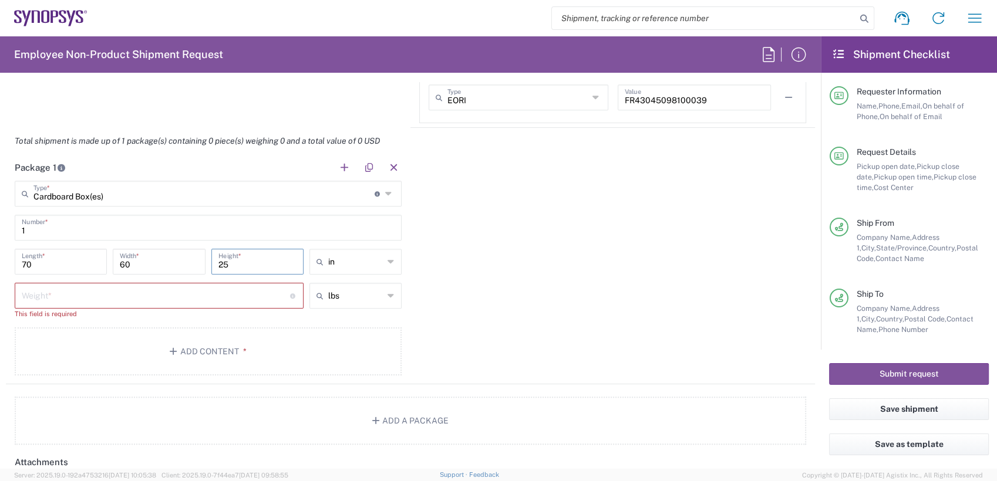
type input "25"
click at [353, 255] on input "in" at bounding box center [355, 261] width 55 height 19
click at [332, 301] on span "cm" at bounding box center [350, 305] width 89 height 18
type input "177.8"
type input "152.4"
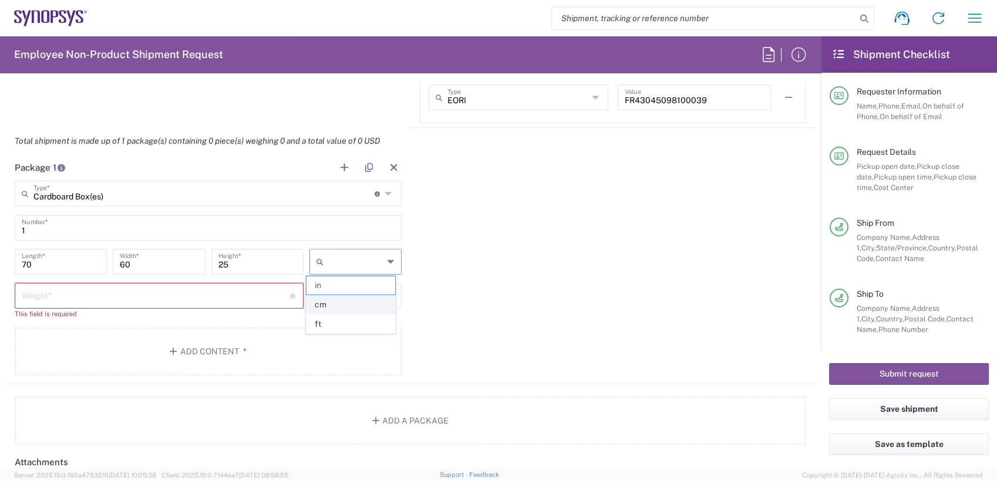
type input "63.5"
type input "cm"
click at [61, 265] on input "177.8" at bounding box center [61, 261] width 78 height 21
drag, startPoint x: 54, startPoint y: 261, endPoint x: 0, endPoint y: 234, distance: 60.4
click at [0, 235] on html "Shipment request Shipment tracking Employee non-product shipment request My shi…" at bounding box center [498, 240] width 997 height 481
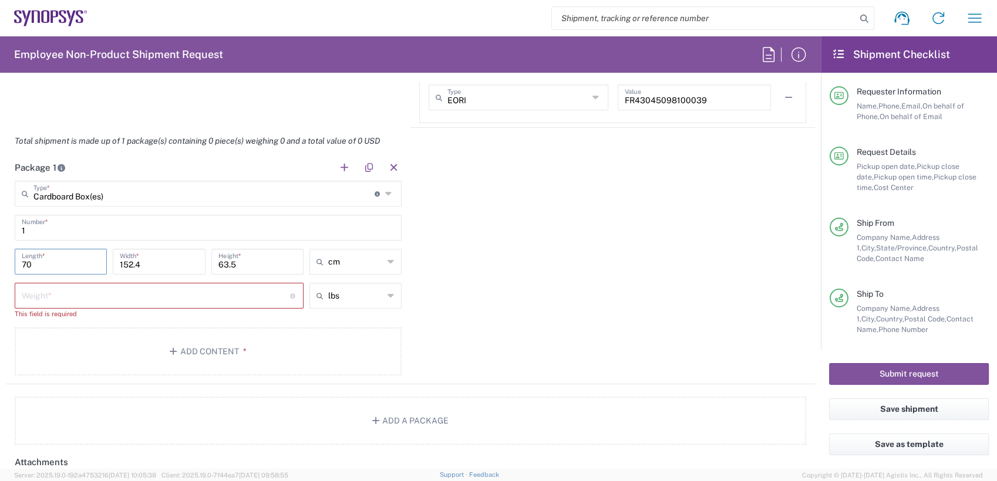
type input "70"
type input "60"
type input "25"
click at [56, 295] on input "number" at bounding box center [156, 295] width 268 height 21
type input "20"
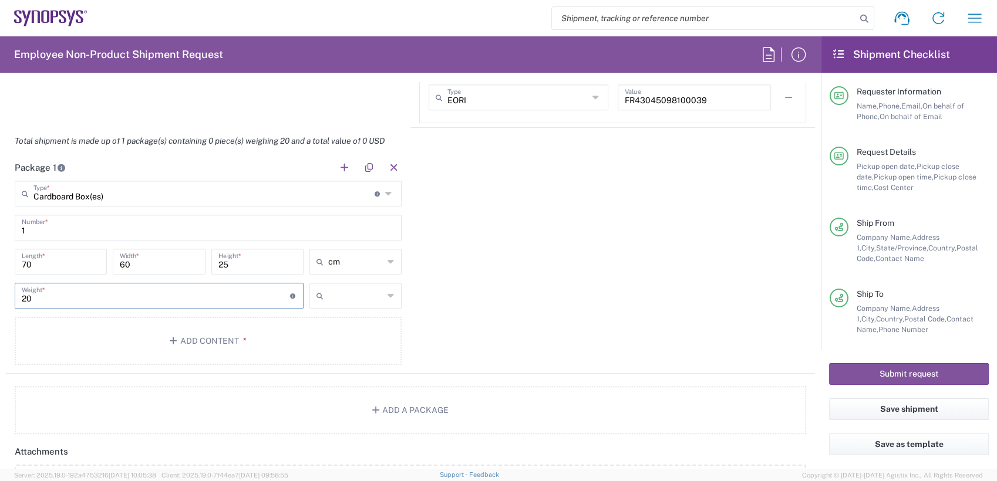
click at [336, 298] on input "text" at bounding box center [355, 295] width 55 height 19
click at [336, 339] on span "kgs" at bounding box center [350, 339] width 89 height 18
type input "9.07"
type input "kgs"
click at [0, 292] on html "Shipment request Shipment tracking Employee non-product shipment request My shi…" at bounding box center [498, 240] width 997 height 481
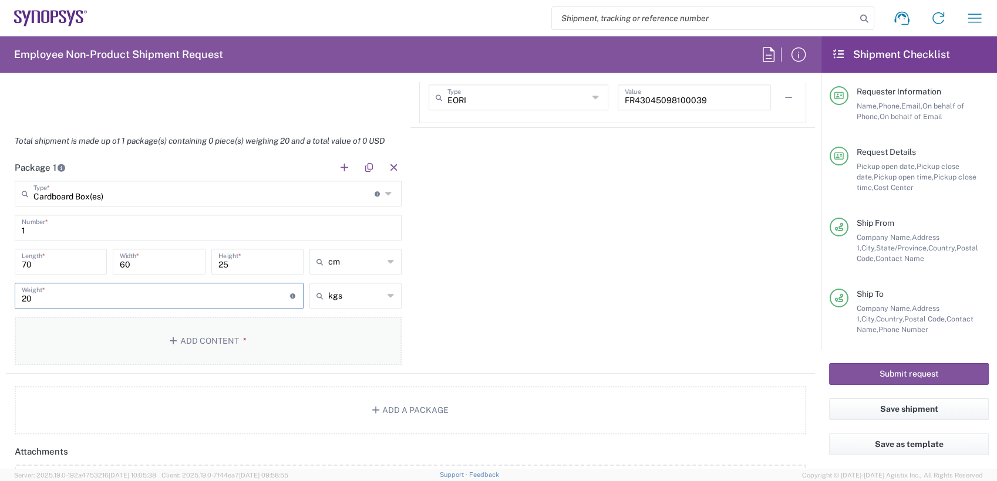
type input "20"
click at [214, 344] on button "Add Content *" at bounding box center [208, 341] width 387 height 48
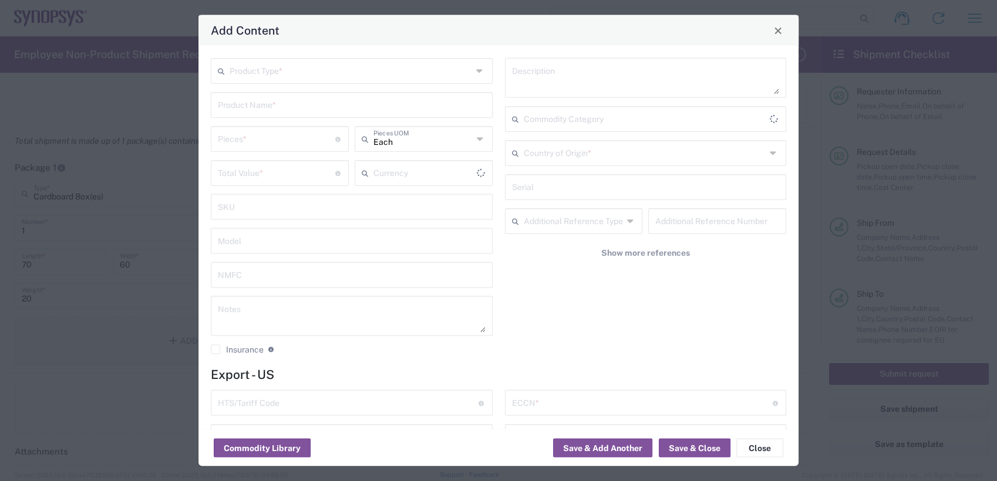
type input "US Dollar"
click at [271, 104] on input "text" at bounding box center [352, 104] width 268 height 21
paste input "HW0401-000"
type input "HW0401-000"
click at [278, 77] on input "text" at bounding box center [351, 70] width 242 height 21
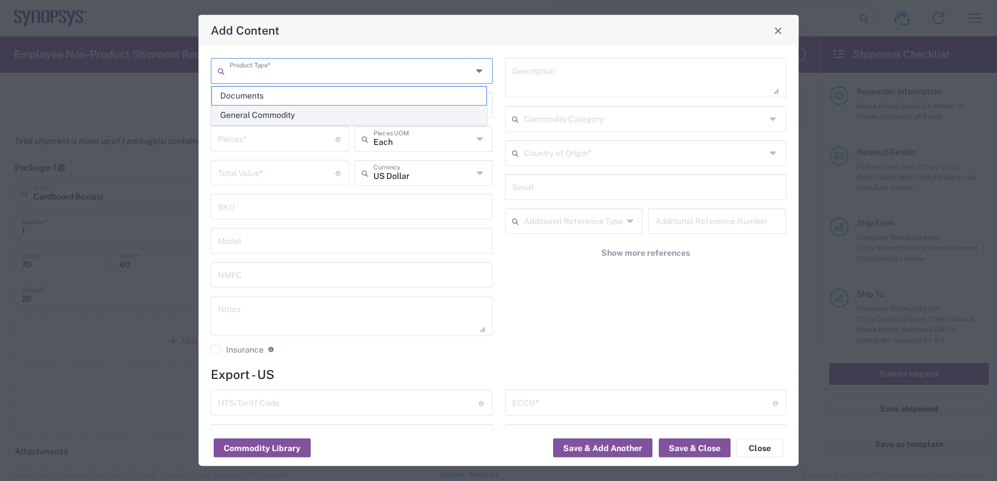
click at [275, 111] on span "General Commodity" at bounding box center [349, 115] width 274 height 18
type input "General Commodity"
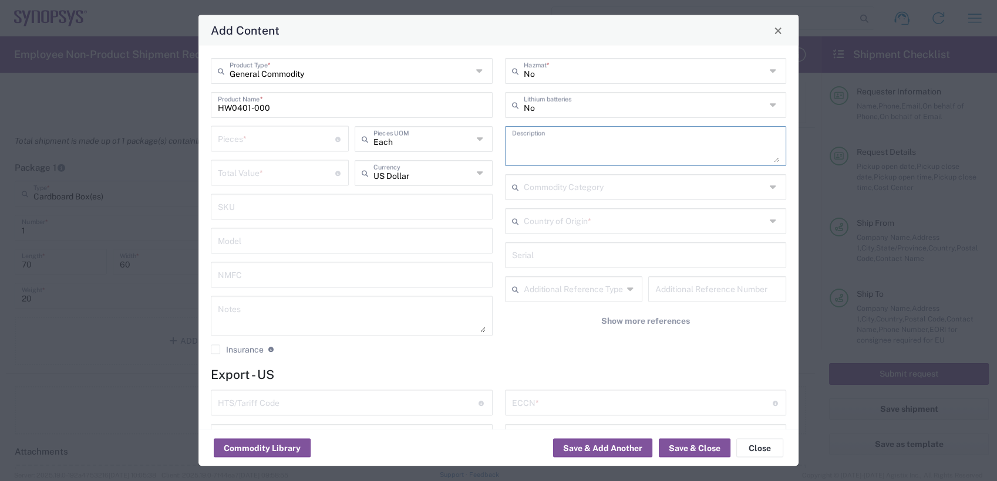
click at [537, 146] on textarea at bounding box center [646, 146] width 268 height 33
paste textarea "ZS4 Module HW"
type textarea "ZS4 Module HW"
click at [262, 145] on input "number" at bounding box center [276, 138] width 117 height 21
type input "1"
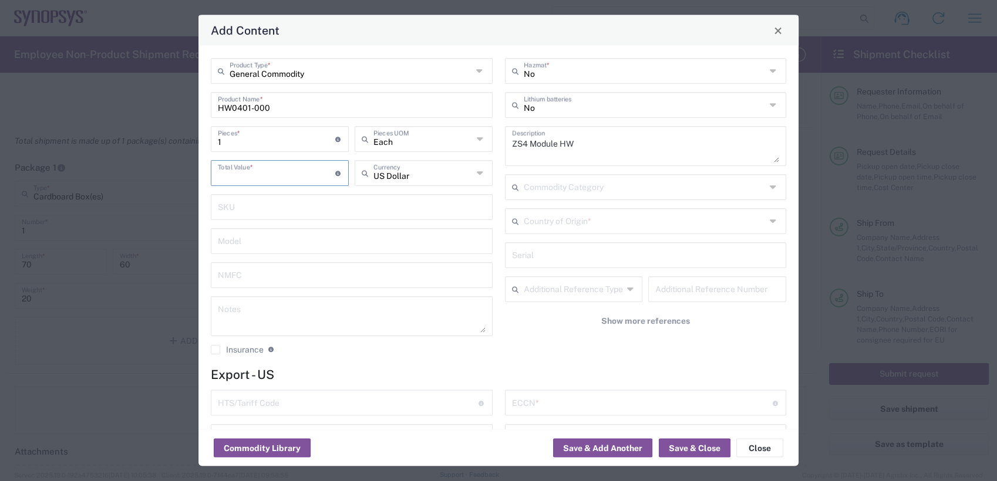
click at [259, 167] on input "number" at bounding box center [276, 172] width 117 height 21
paste input "47244.63"
type input "47244.63"
click at [564, 218] on input "text" at bounding box center [645, 220] width 242 height 21
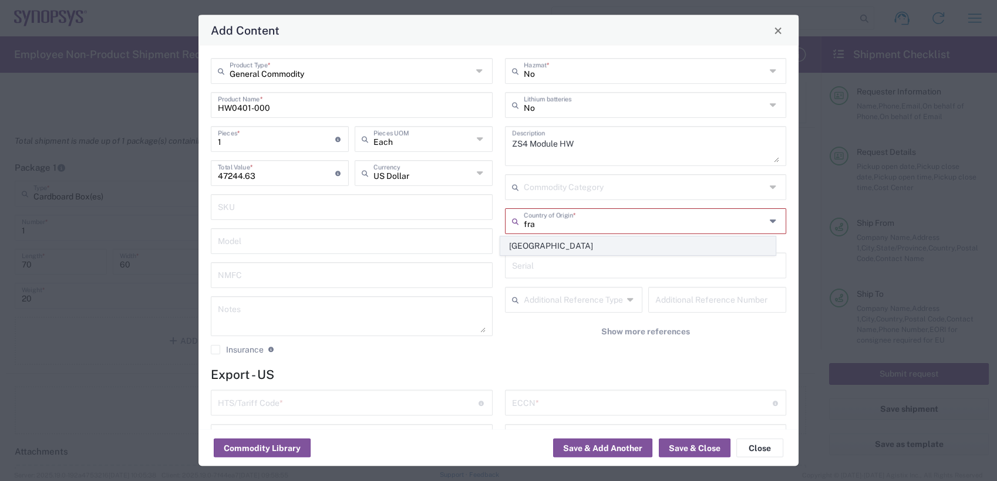
click at [547, 242] on span "France" at bounding box center [638, 246] width 274 height 18
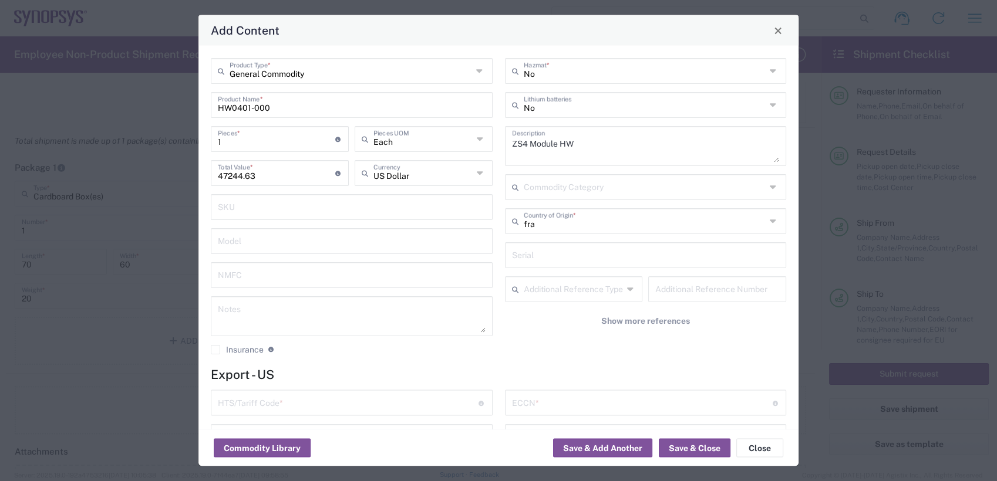
type input "France"
click at [547, 254] on input "text" at bounding box center [646, 254] width 268 height 21
paste input "OR1-040_1708"
type input "OR1-040_1708"
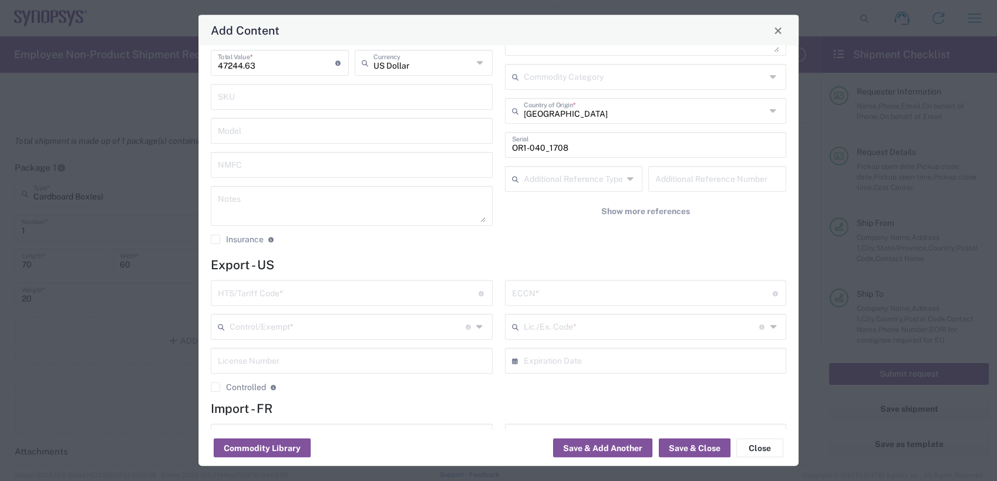
scroll to position [119, 0]
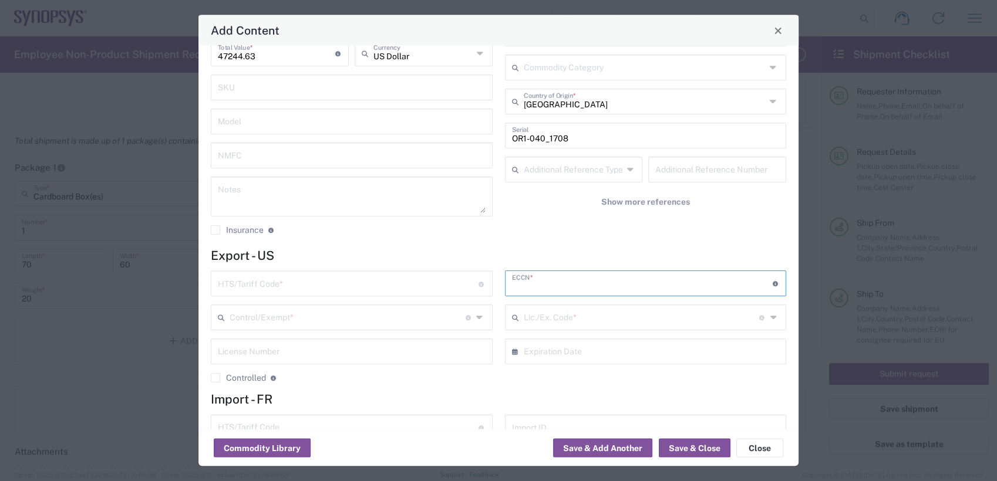
click at [545, 290] on input "text" at bounding box center [642, 283] width 261 height 21
paste input "3B992/NLR"
type input "3B992/NLR"
click at [304, 286] on input "text" at bounding box center [348, 283] width 261 height 21
paste input "8473.30.0002"
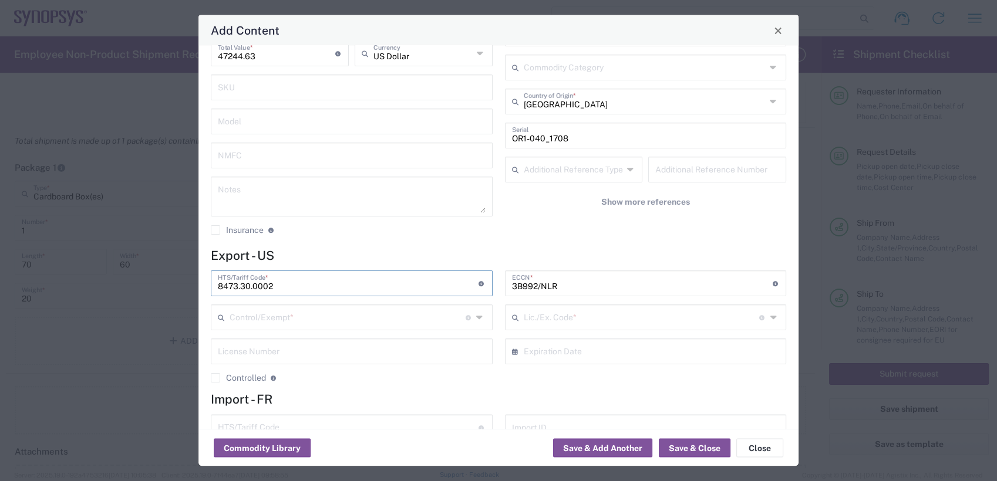
type input "8473.30.0002"
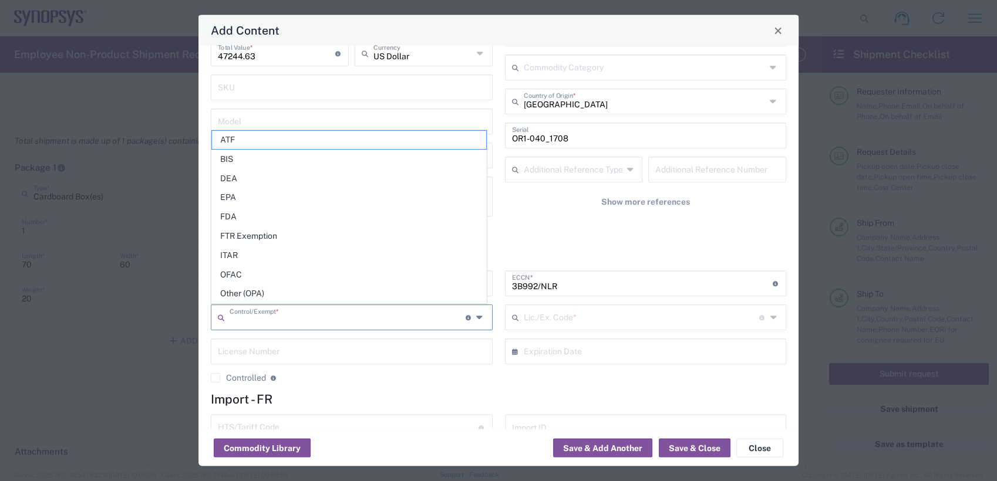
click at [284, 312] on input "text" at bounding box center [348, 317] width 236 height 21
click at [315, 156] on span "BIS" at bounding box center [349, 159] width 274 height 18
type input "BIS"
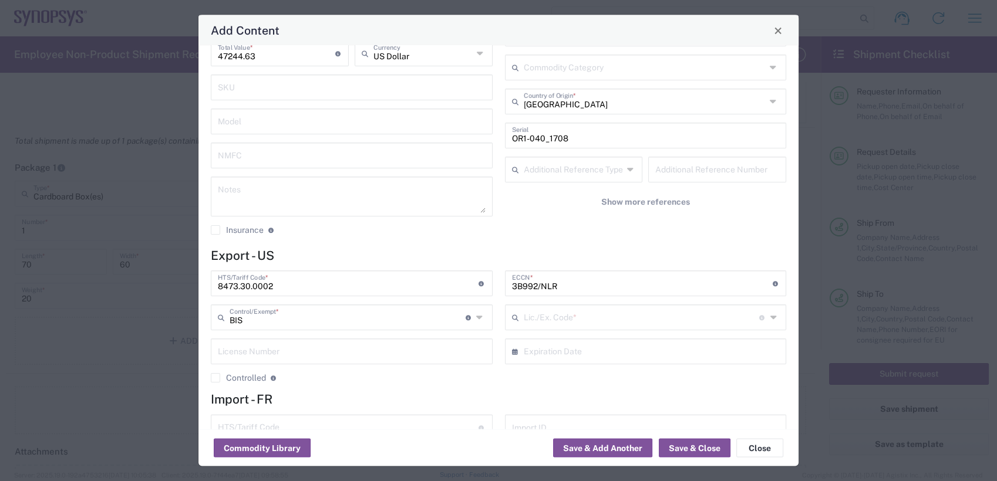
click at [611, 315] on input "text" at bounding box center [642, 317] width 236 height 21
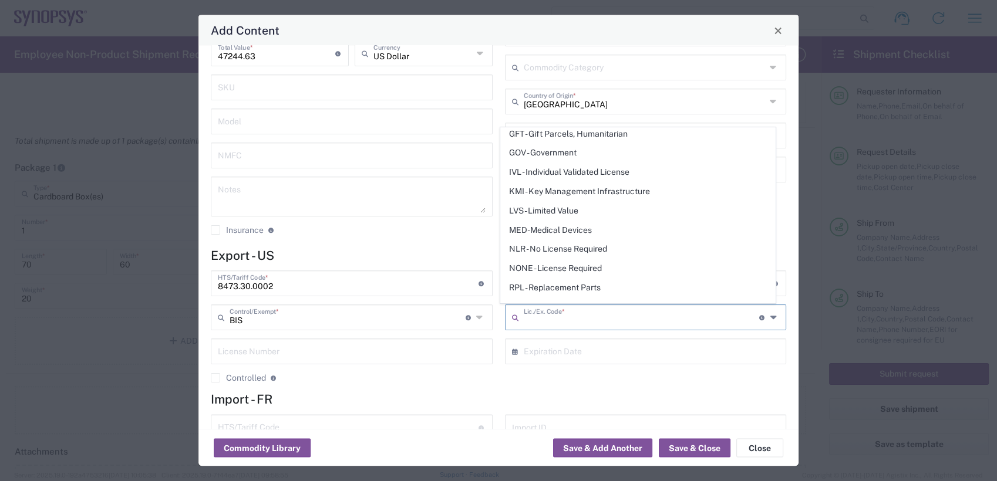
scroll to position [167, 0]
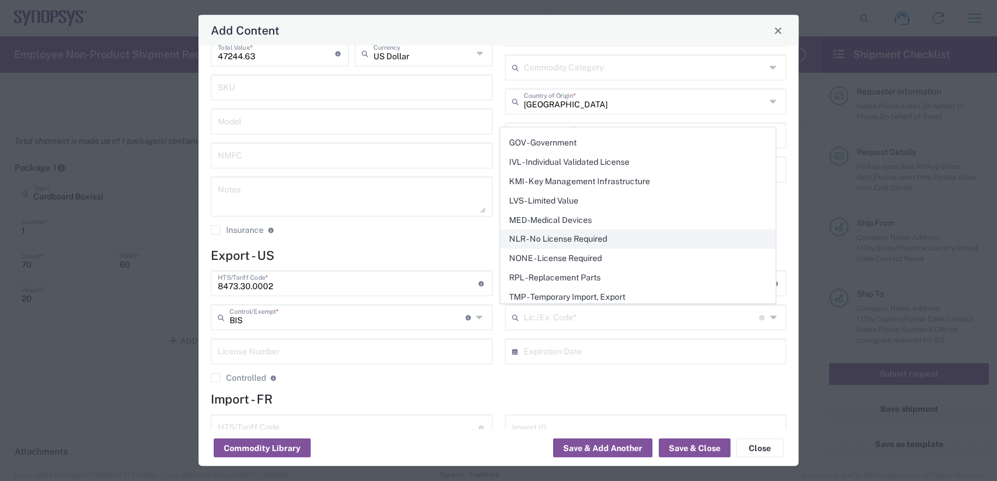
click at [591, 242] on span "NLR - No License Required" at bounding box center [638, 239] width 274 height 18
type input "NLR - No License Required"
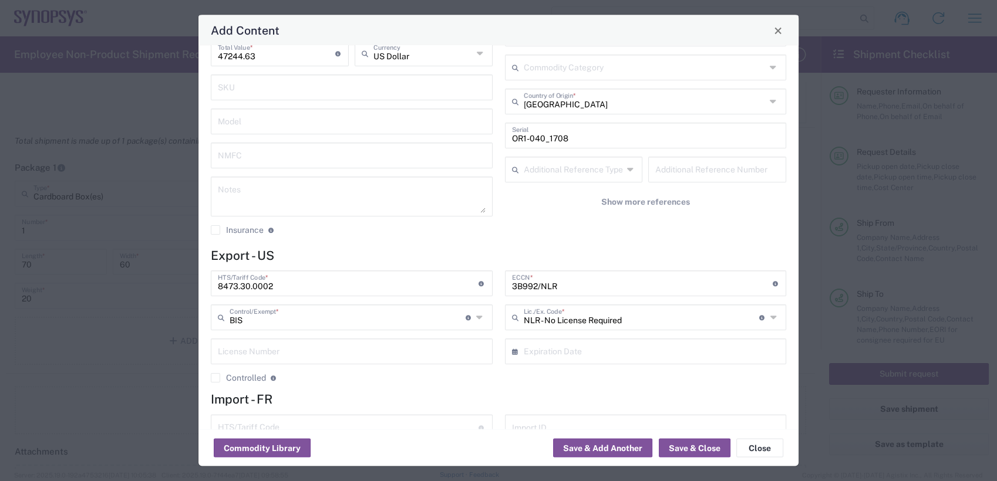
scroll to position [168, 0]
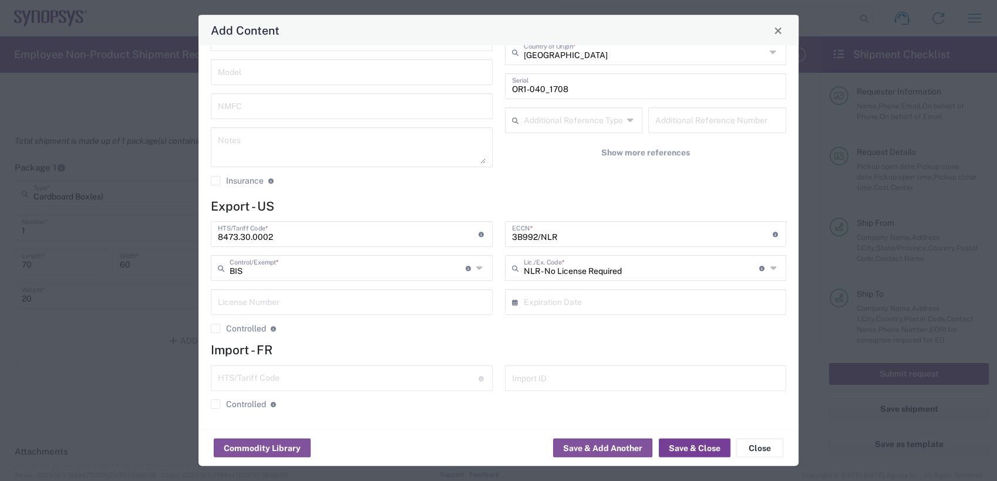
click at [702, 451] on button "Save & Close" at bounding box center [695, 448] width 72 height 19
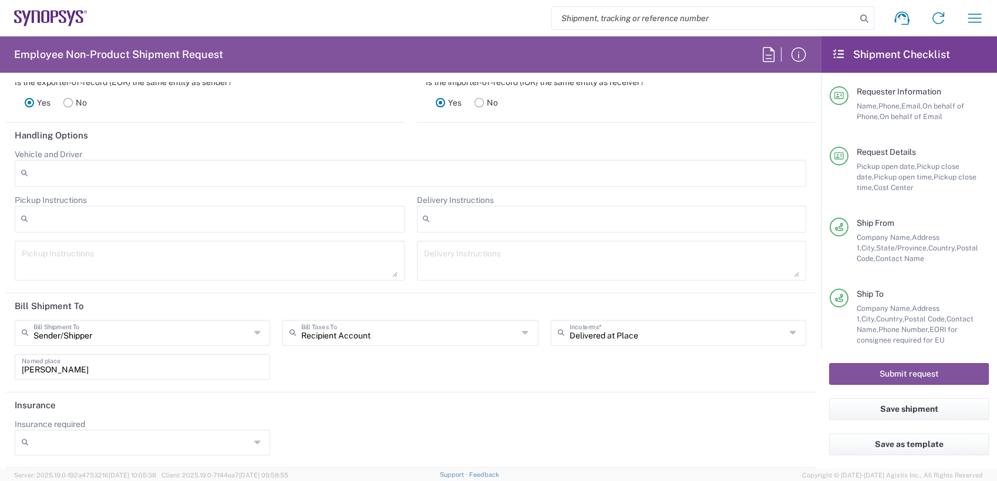
scroll to position [1731, 0]
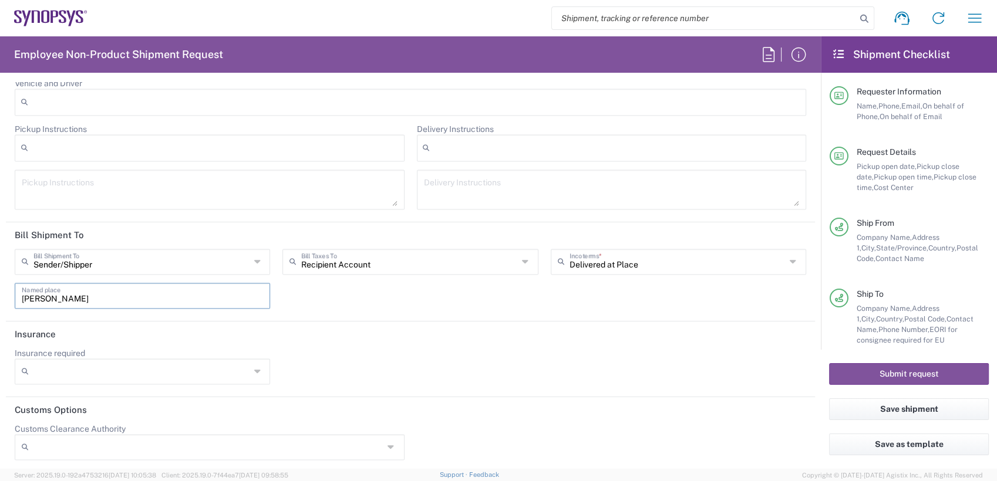
drag, startPoint x: 120, startPoint y: 298, endPoint x: -3, endPoint y: 298, distance: 122.7
click at [0, 298] on html "Shipment request Shipment tracking Employee non-product shipment request My shi…" at bounding box center [498, 240] width 997 height 481
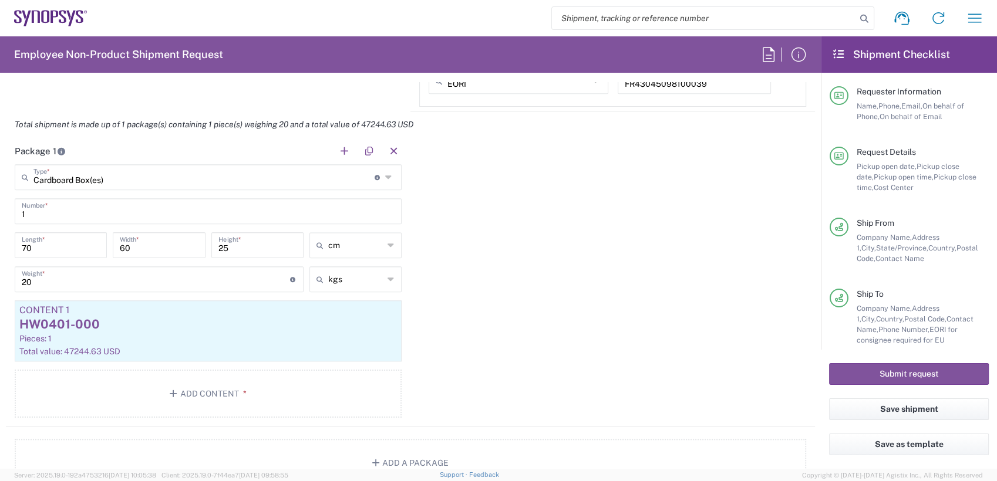
scroll to position [1122, 0]
click at [164, 328] on div "HW0401-000" at bounding box center [207, 322] width 377 height 18
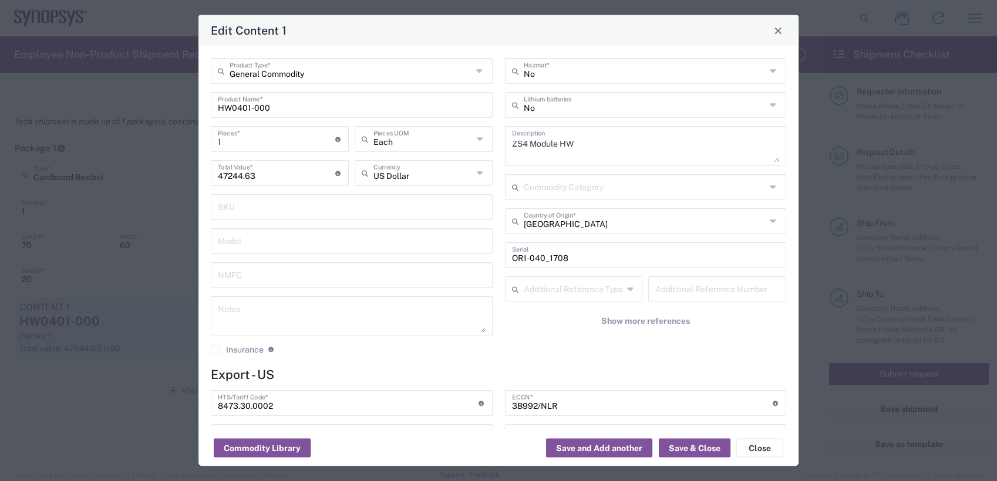
type input "BIS"
type input "NLR - No License Required"
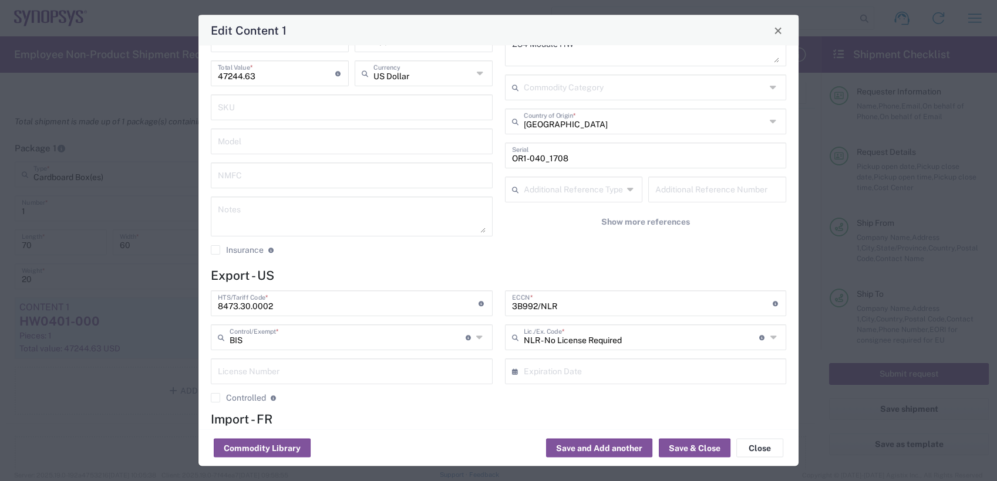
scroll to position [104, 0]
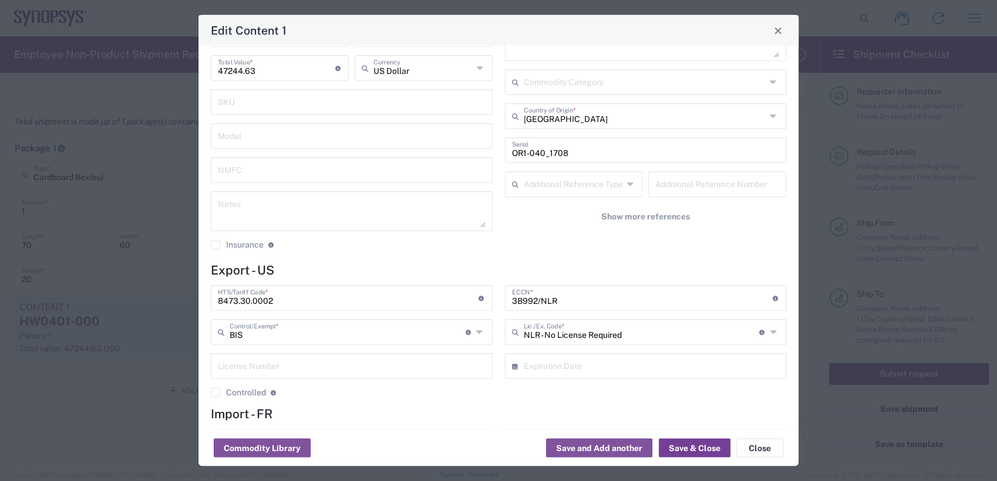
click at [696, 449] on button "Save & Close" at bounding box center [695, 448] width 72 height 19
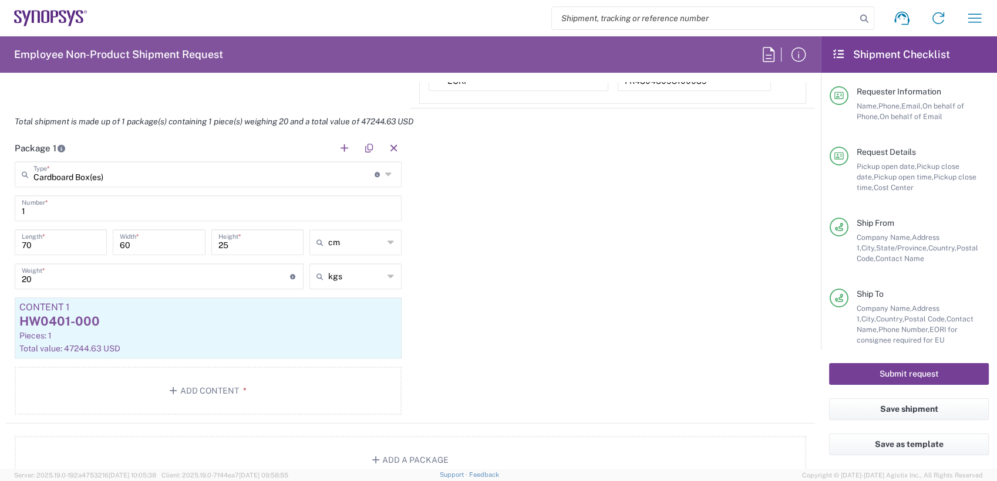
click at [936, 377] on button "Submit request" at bounding box center [909, 374] width 160 height 22
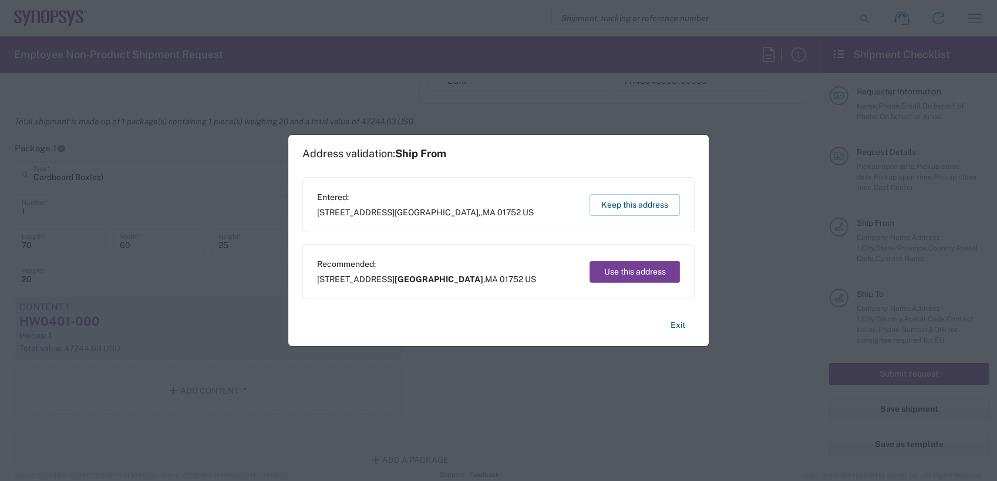
click at [642, 269] on button "Use this address" at bounding box center [634, 272] width 90 height 22
type input "Marlborough"
type input "Massachusetts"
type input "United States"
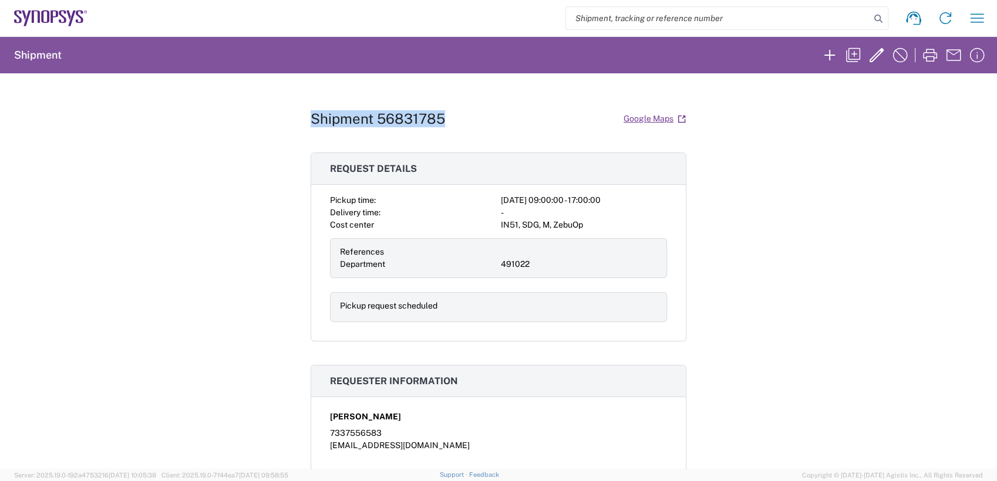
drag, startPoint x: 310, startPoint y: 120, endPoint x: 450, endPoint y: 126, distance: 139.8
click at [450, 126] on div "Shipment 56831785 Google Maps" at bounding box center [499, 119] width 376 height 21
copy h1 "Shipment 56831785"
